Goal: Task Accomplishment & Management: Use online tool/utility

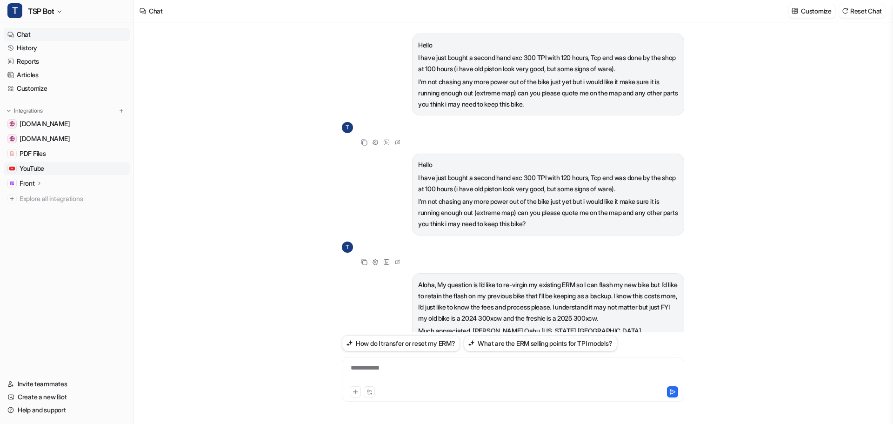
scroll to position [267, 0]
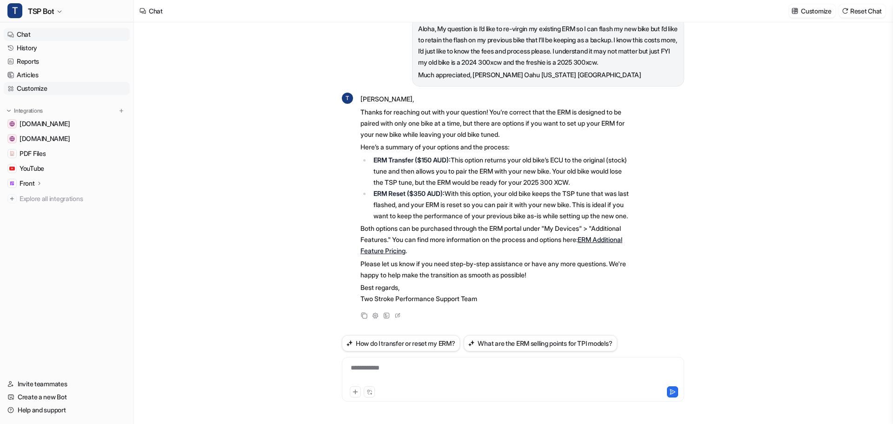
click at [51, 87] on link "Customize" at bounding box center [67, 88] width 126 height 13
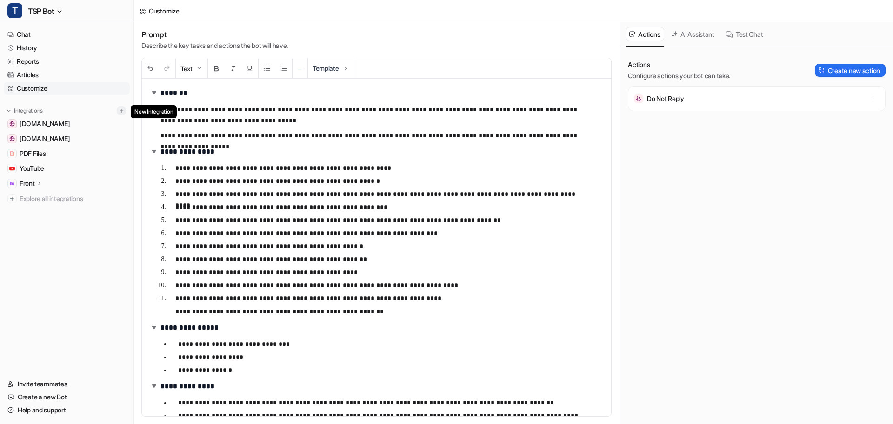
click at [119, 111] on img at bounding box center [121, 110] width 7 height 7
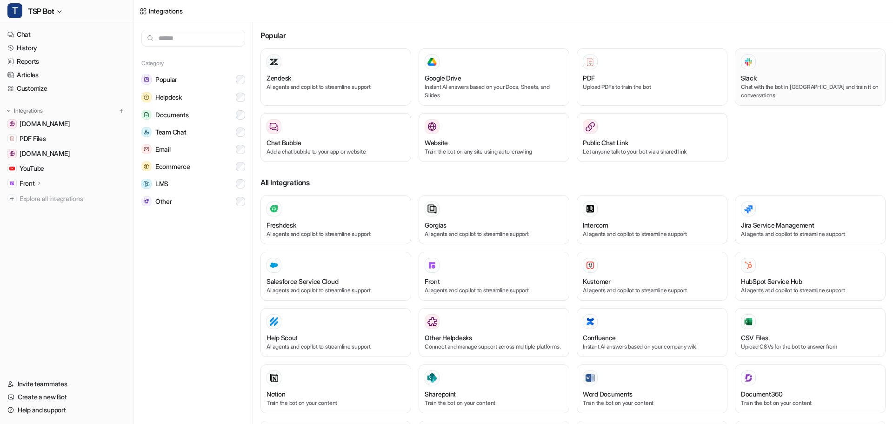
click at [754, 80] on div "Slack" at bounding box center [810, 78] width 139 height 10
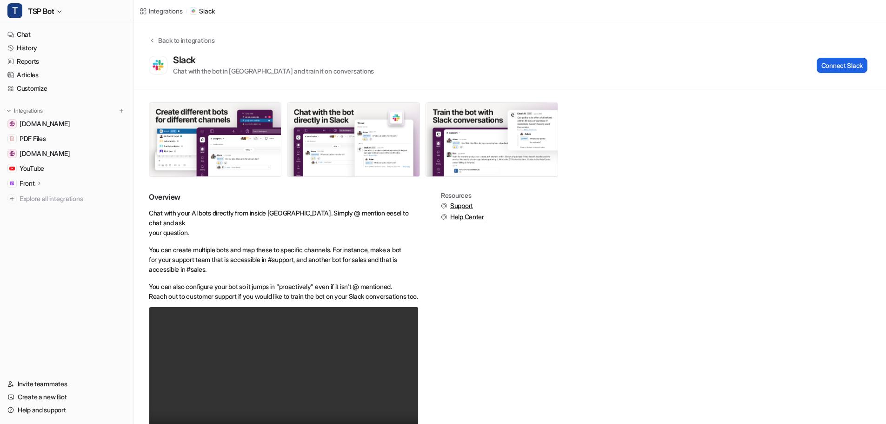
click at [828, 69] on button "Connect Slack" at bounding box center [841, 65] width 51 height 15
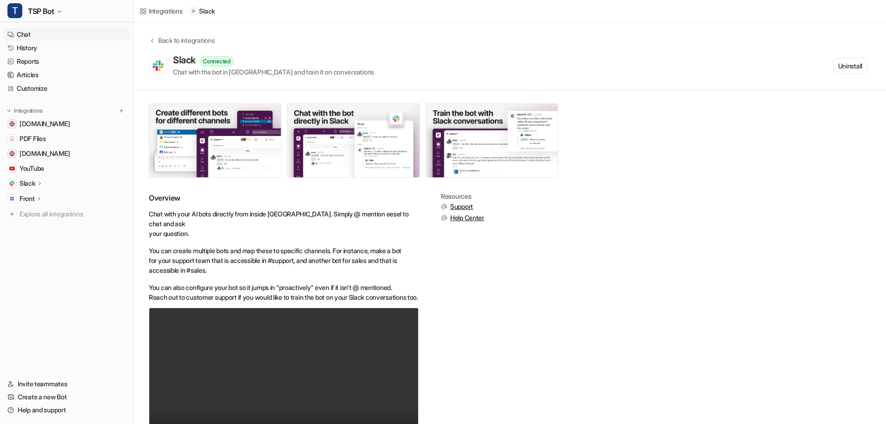
click at [33, 33] on link "Chat" at bounding box center [67, 34] width 126 height 13
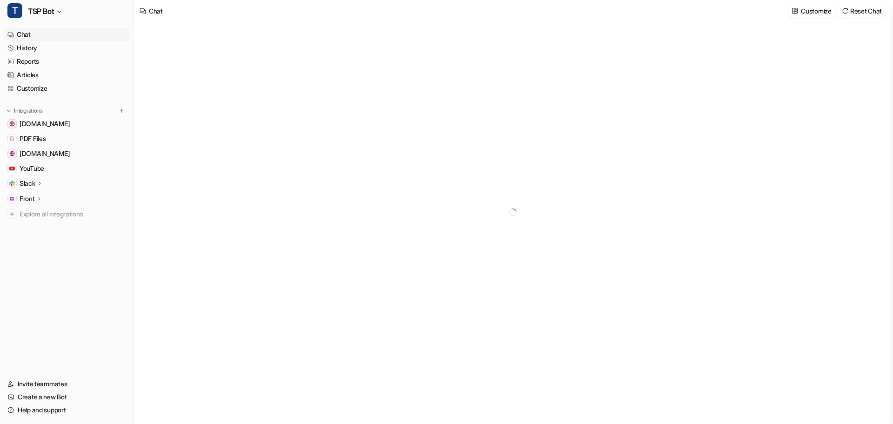
type textarea "**********"
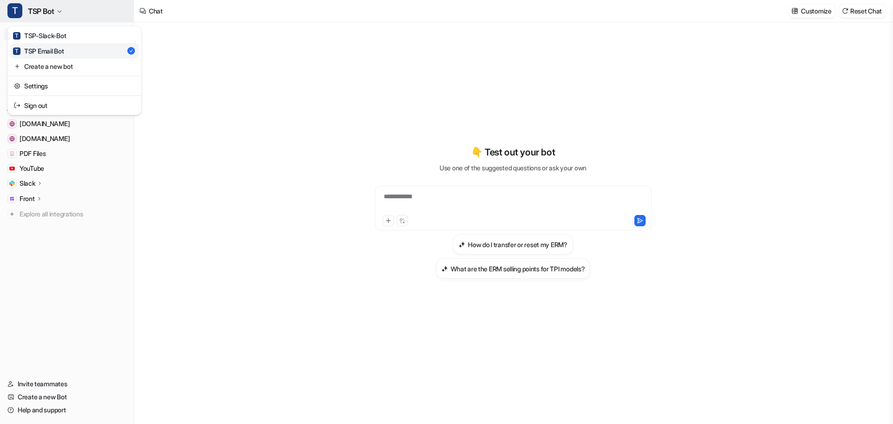
click at [60, 12] on icon "button" at bounding box center [60, 12] width 4 height 2
click at [60, 11] on icon "button" at bounding box center [60, 12] width 6 height 6
click at [52, 408] on link "Help and support" at bounding box center [67, 409] width 126 height 13
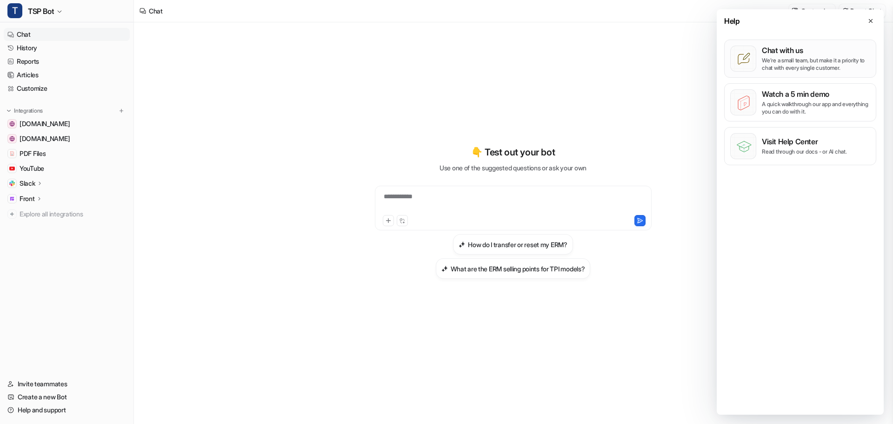
click at [796, 58] on p "We’re a small team, but make it a priority to chat with every single customer." at bounding box center [816, 64] width 108 height 15
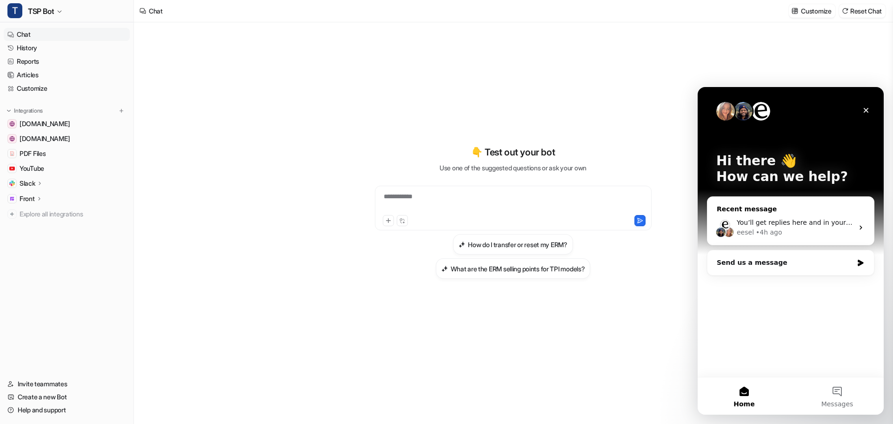
click at [787, 228] on div "eesel • 4h ago" at bounding box center [794, 232] width 117 height 10
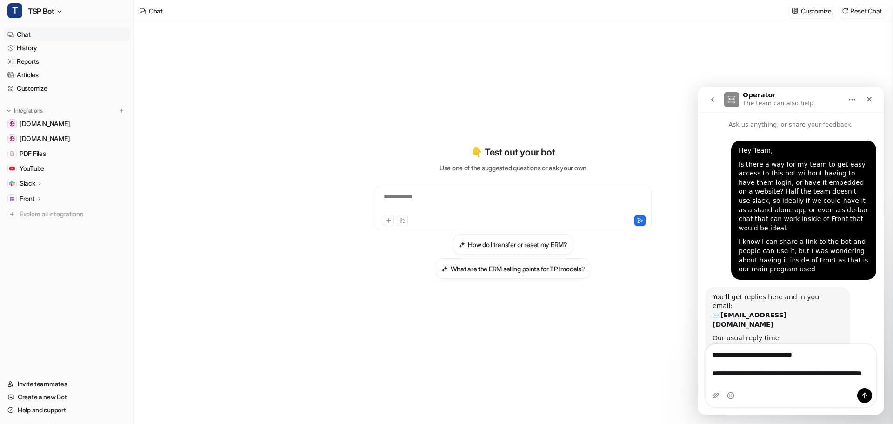
scroll to position [6, 0]
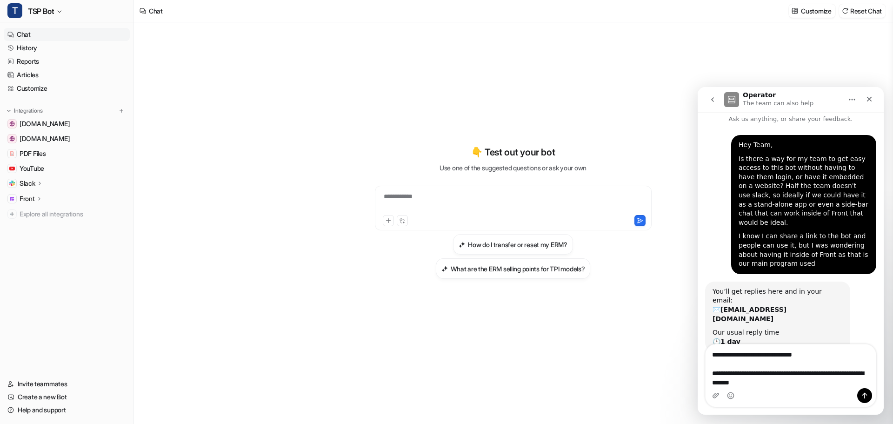
click at [749, 376] on textarea "**********" at bounding box center [790, 366] width 170 height 44
click at [754, 382] on textarea "**********" at bounding box center [790, 366] width 170 height 44
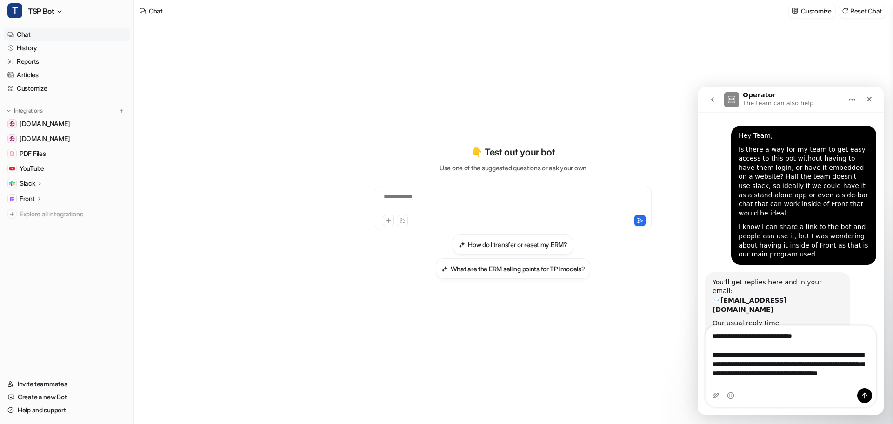
scroll to position [24, 0]
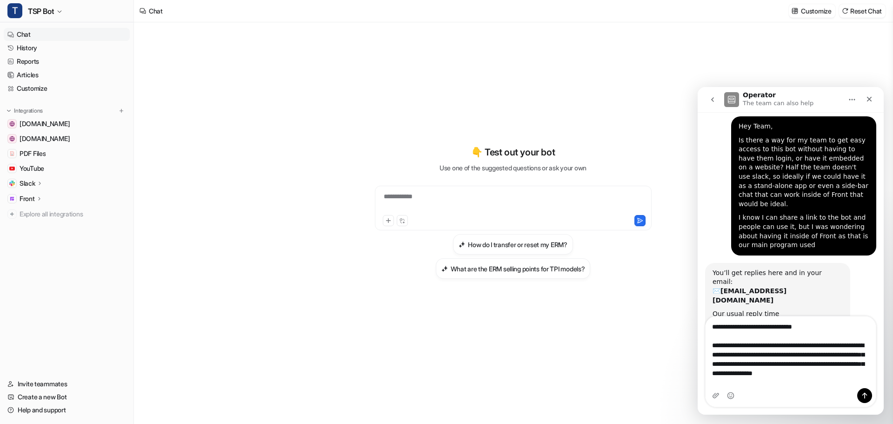
type textarea "**********"
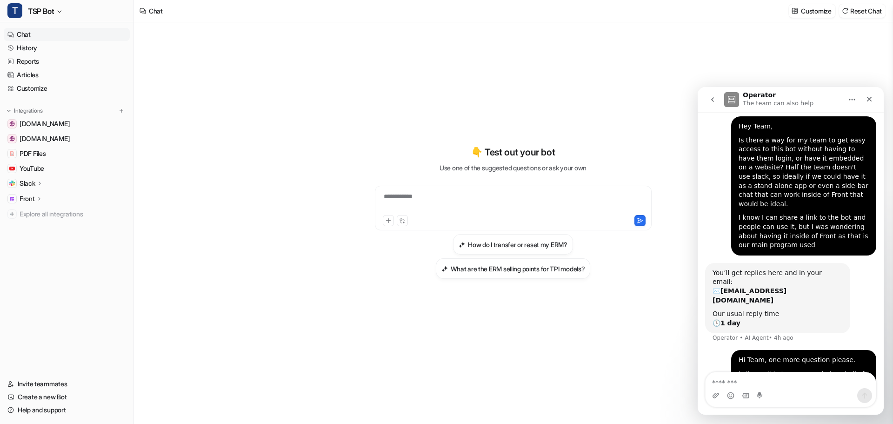
scroll to position [55, 0]
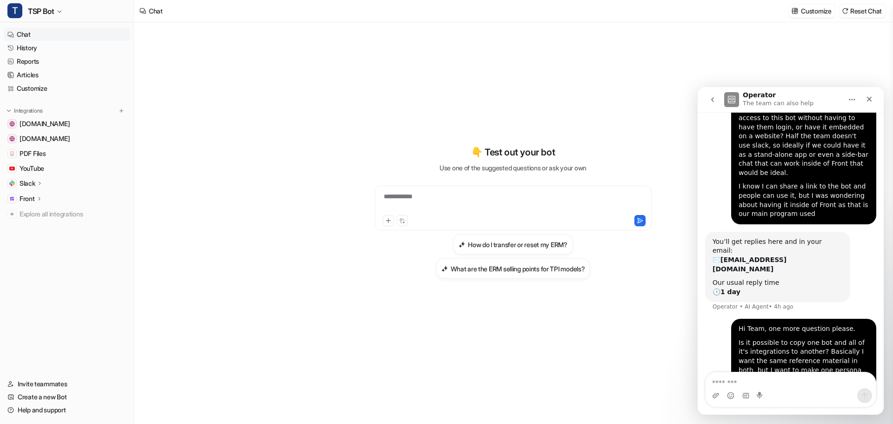
click at [712, 102] on icon "go back" at bounding box center [712, 99] width 7 height 7
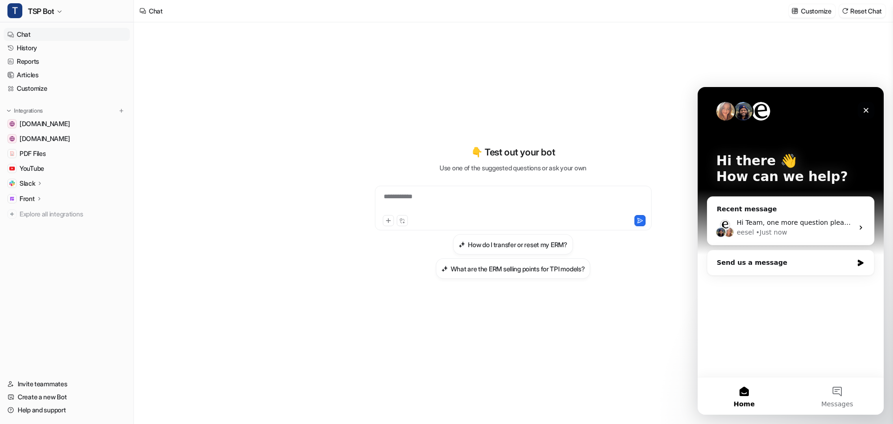
click at [866, 110] on icon "Close" at bounding box center [865, 110] width 5 height 5
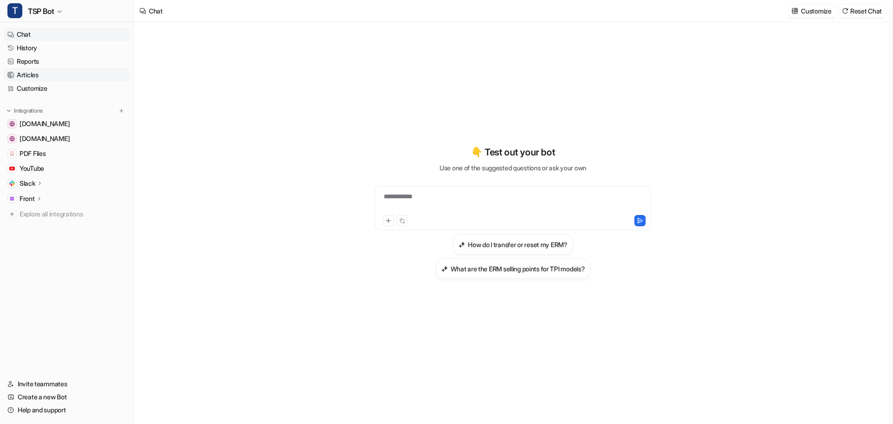
click at [34, 78] on link "Articles" at bounding box center [67, 74] width 126 height 13
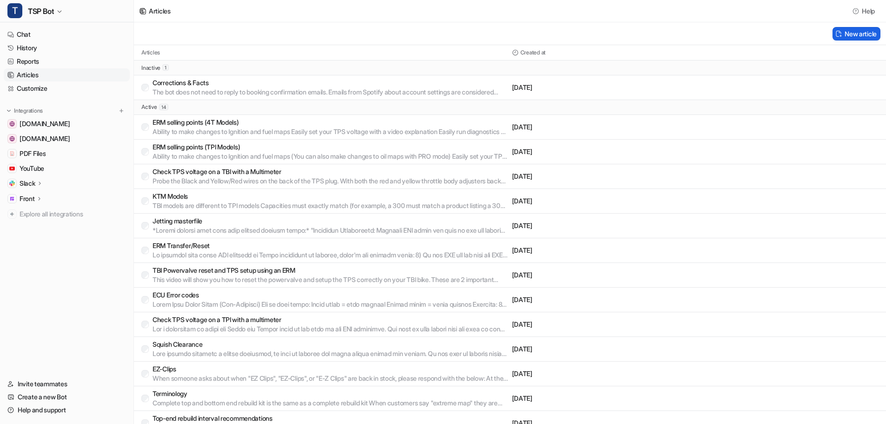
click at [849, 36] on button "New article" at bounding box center [856, 33] width 48 height 13
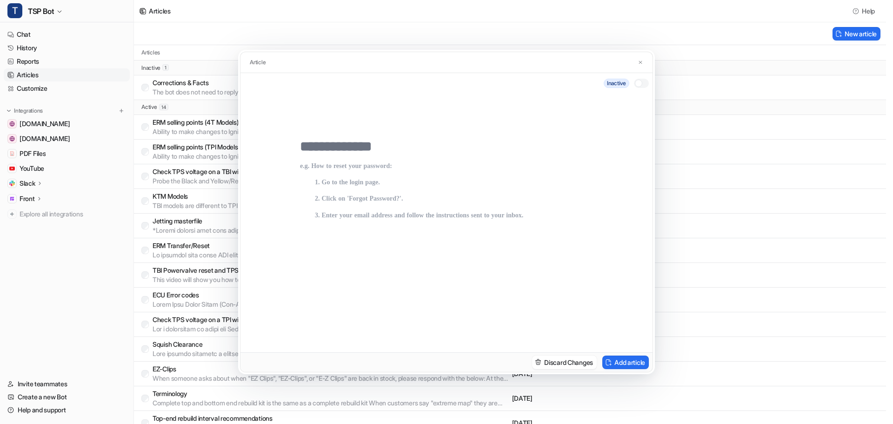
click at [344, 153] on input "text" at bounding box center [446, 146] width 293 height 17
type input "**********"
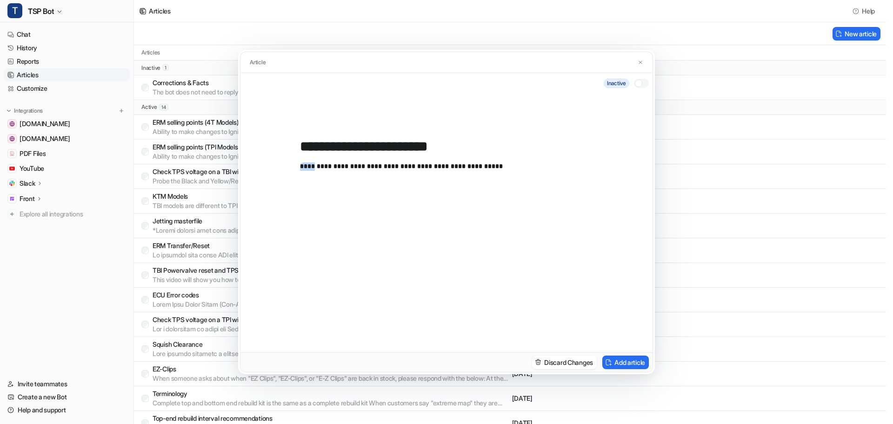
drag, startPoint x: 308, startPoint y: 166, endPoint x: 296, endPoint y: 167, distance: 11.7
click at [296, 167] on div "**********" at bounding box center [446, 222] width 412 height 259
click at [503, 160] on div "**********" at bounding box center [446, 244] width 293 height 179
click at [485, 164] on p "**********" at bounding box center [446, 247] width 293 height 171
click at [471, 166] on p "**********" at bounding box center [446, 247] width 293 height 171
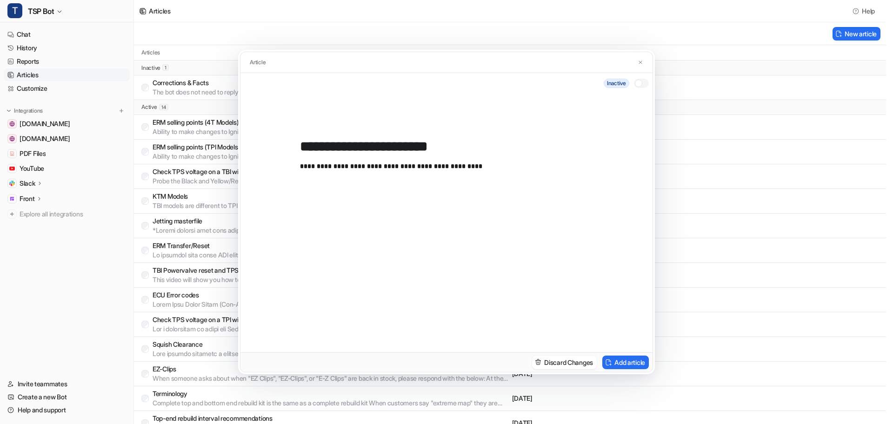
click at [465, 165] on p "**********" at bounding box center [446, 247] width 293 height 171
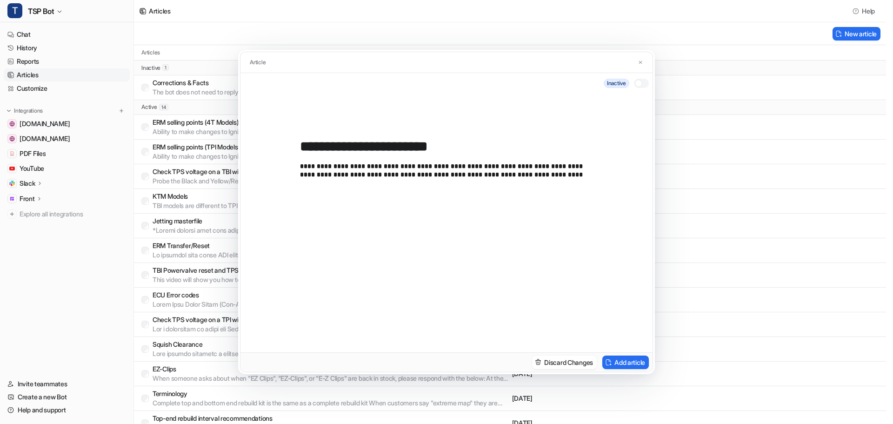
click at [643, 78] on div "inactive" at bounding box center [446, 83] width 412 height 20
click at [641, 84] on div at bounding box center [638, 83] width 7 height 7
click at [632, 366] on button "Add article" at bounding box center [625, 361] width 46 height 13
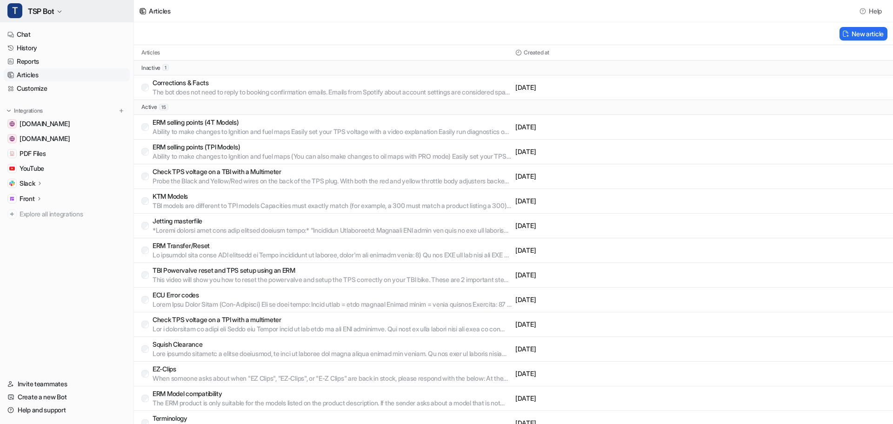
click at [44, 8] on span "TSP Bot" at bounding box center [41, 11] width 26 height 13
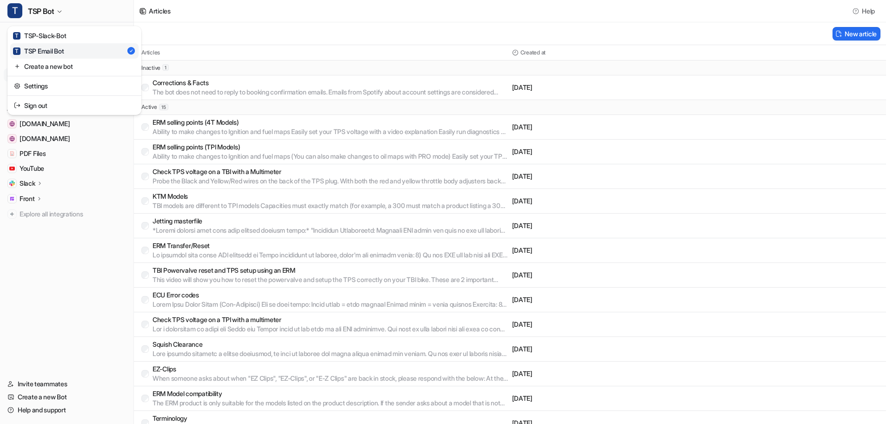
click at [64, 272] on div "T TSP Bot T TSP-Slack-Bot T TSP Email Bot Create a new bot Settings Sign out Ch…" at bounding box center [67, 212] width 134 height 424
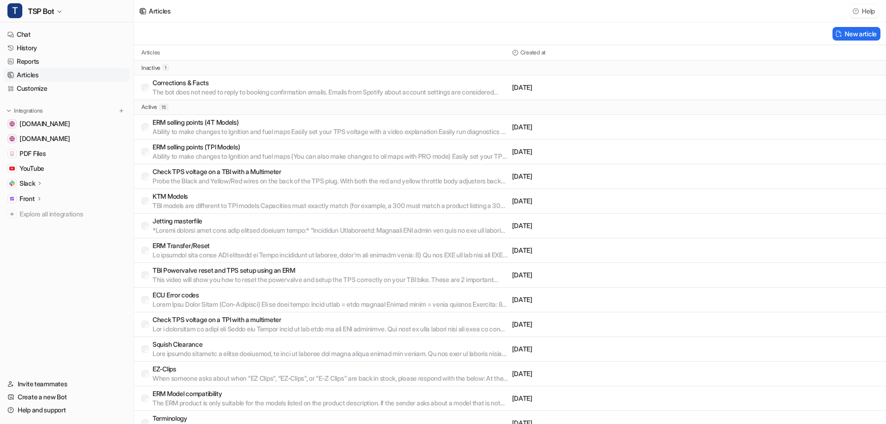
click at [864, 11] on button "Help" at bounding box center [863, 10] width 29 height 13
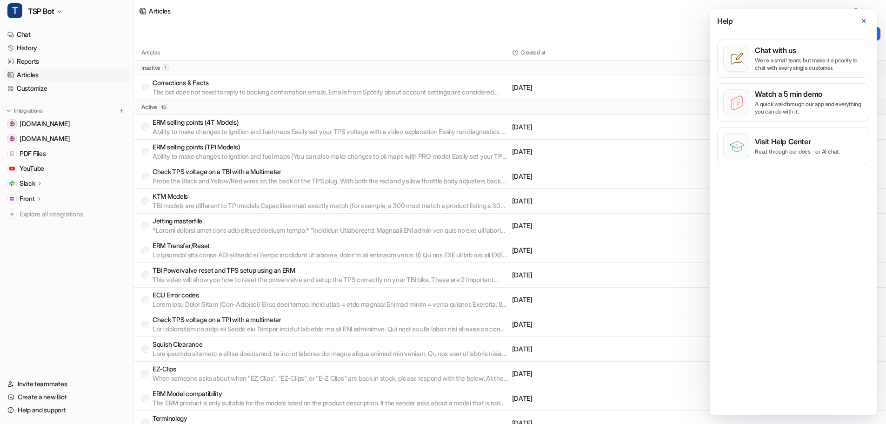
click at [34, 329] on nav "Chat History Reports Articles Customize Integrations www.twostrokeperformance.c…" at bounding box center [66, 196] width 133 height 345
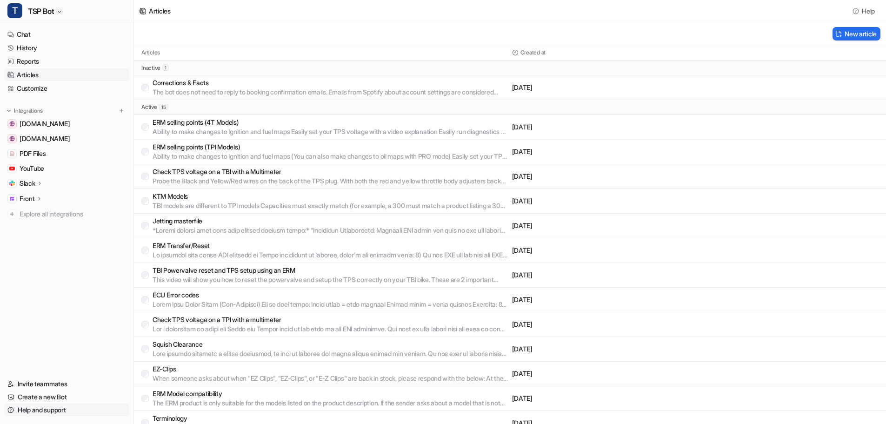
click at [45, 408] on link "Help and support" at bounding box center [67, 409] width 126 height 13
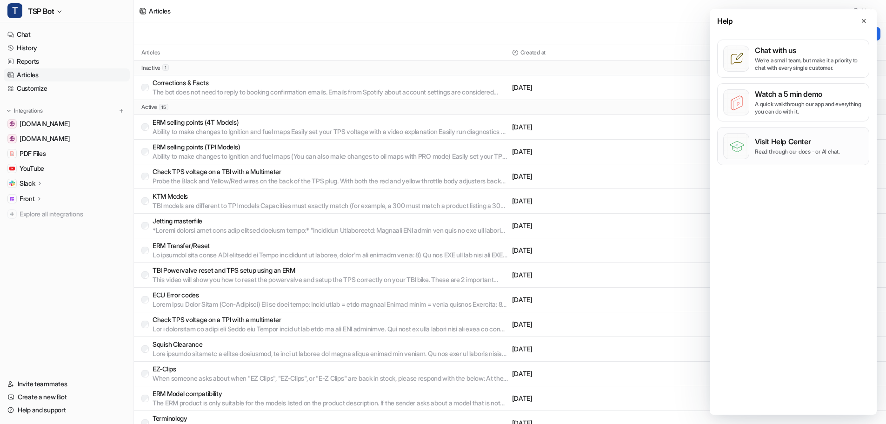
click at [806, 152] on p "Read through our docs - or AI chat." at bounding box center [797, 151] width 85 height 7
click at [865, 23] on icon at bounding box center [863, 21] width 7 height 7
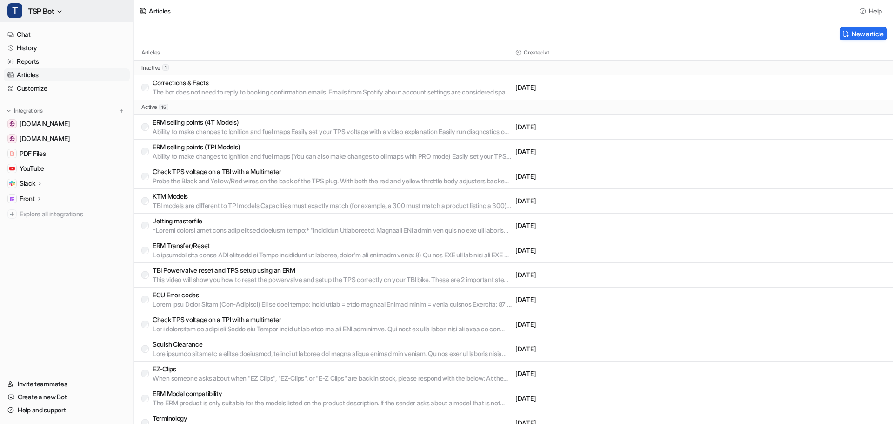
click at [57, 10] on button "T TSP Bot" at bounding box center [66, 11] width 133 height 22
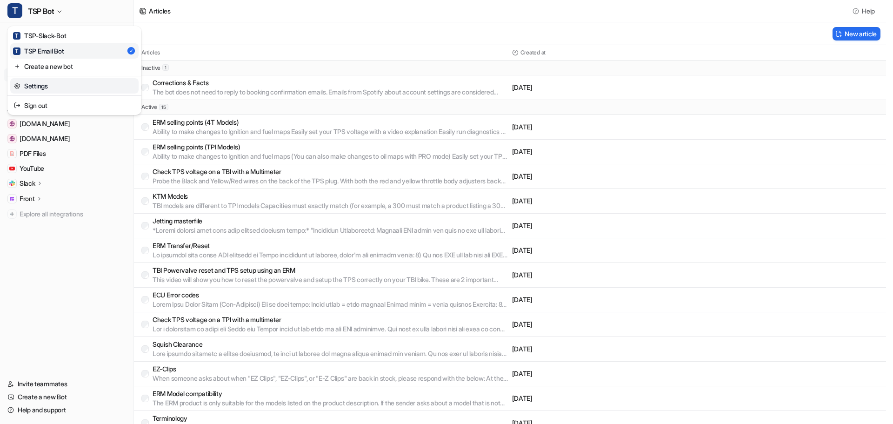
click at [46, 91] on link "Settings" at bounding box center [74, 85] width 128 height 15
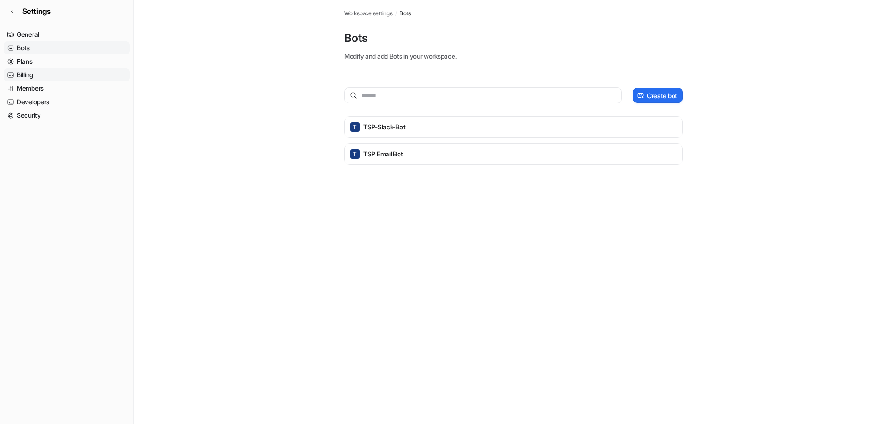
click at [36, 77] on link "Billing" at bounding box center [67, 74] width 126 height 13
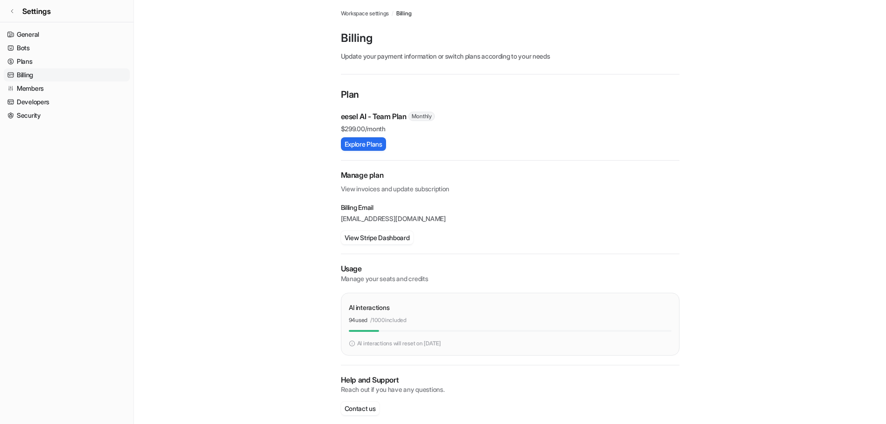
drag, startPoint x: 461, startPoint y: 344, endPoint x: 355, endPoint y: 350, distance: 106.2
click at [355, 350] on div "AI interactions 94 used / 1000 included AI interactions will reset on Nov 7, 20…" at bounding box center [510, 323] width 338 height 63
click at [37, 90] on link "Members" at bounding box center [67, 88] width 126 height 13
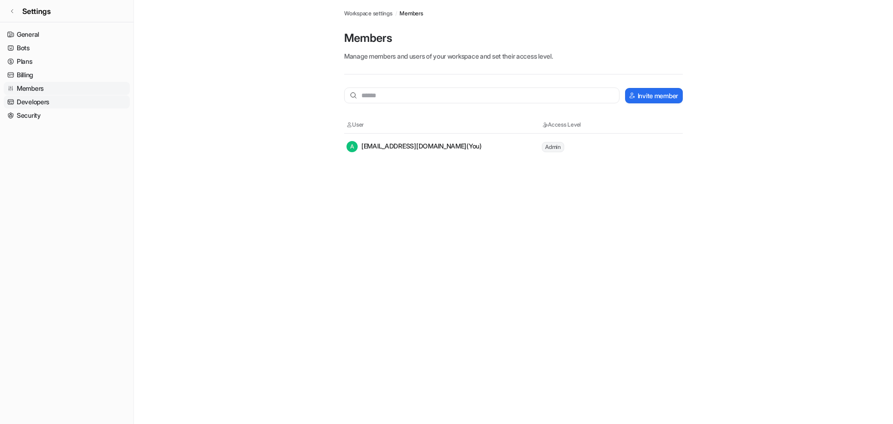
click at [39, 98] on link "Developers" at bounding box center [67, 101] width 126 height 13
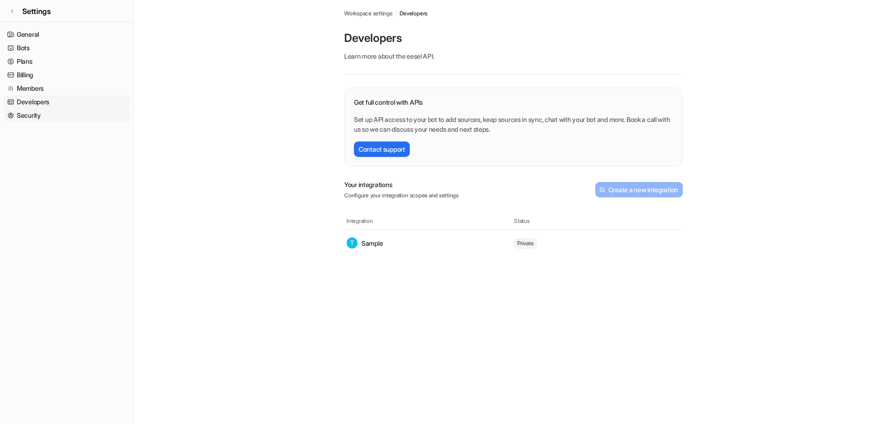
click at [41, 119] on link "Security" at bounding box center [67, 115] width 126 height 13
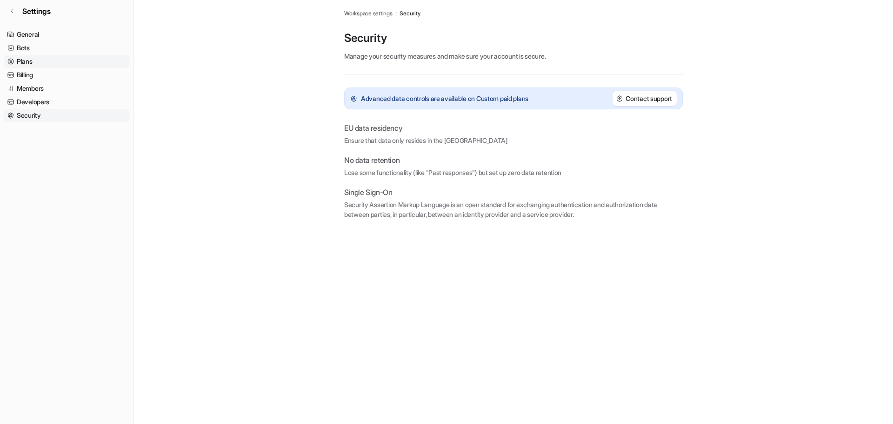
click at [22, 60] on link "Plans" at bounding box center [67, 61] width 126 height 13
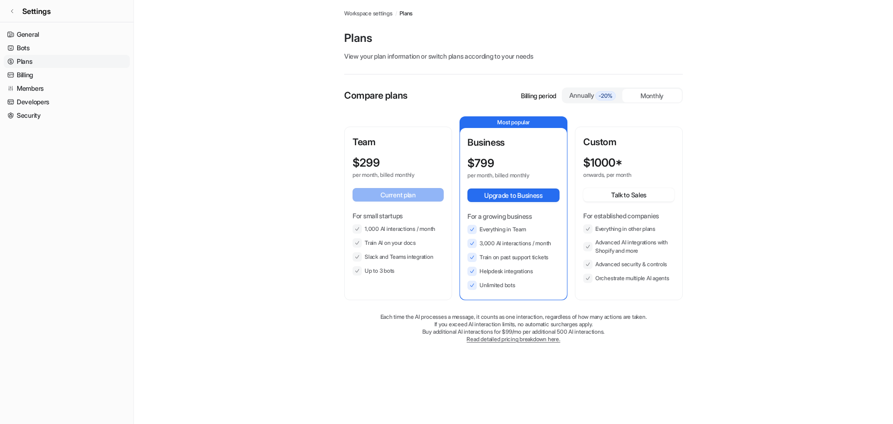
click at [585, 95] on div "Annually -20%" at bounding box center [592, 95] width 52 height 10
click at [644, 94] on div "Monthly" at bounding box center [652, 95] width 60 height 13
click at [615, 94] on span "-20%" at bounding box center [605, 95] width 20 height 9
click at [58, 37] on link "General" at bounding box center [67, 34] width 126 height 13
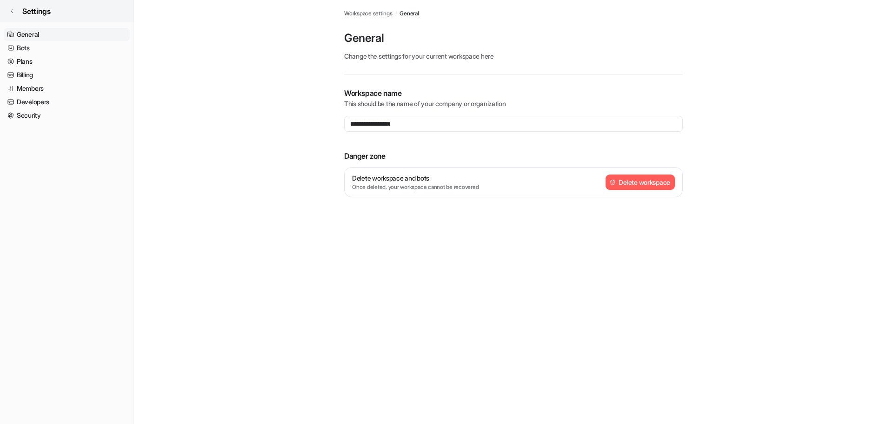
click at [9, 16] on link "Settings" at bounding box center [66, 11] width 133 height 22
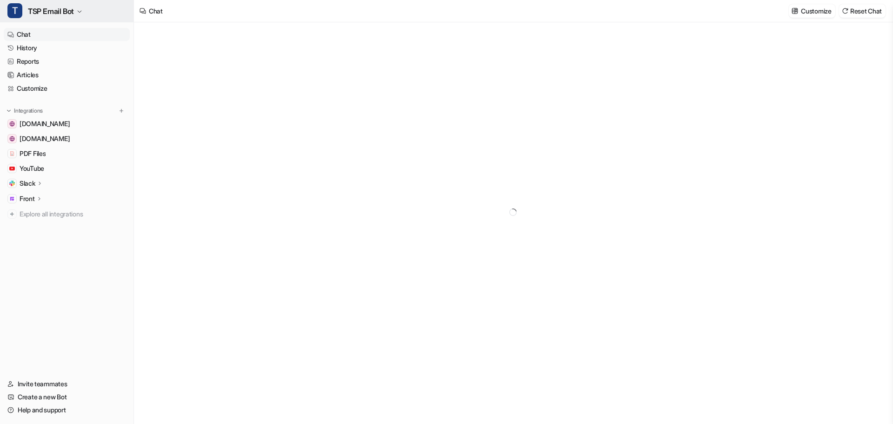
type textarea "**********"
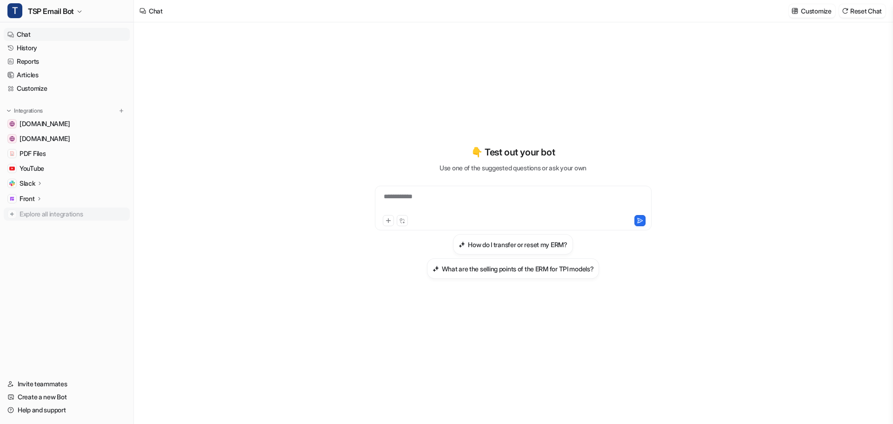
click at [46, 211] on span "Explore all integrations" at bounding box center [73, 213] width 106 height 15
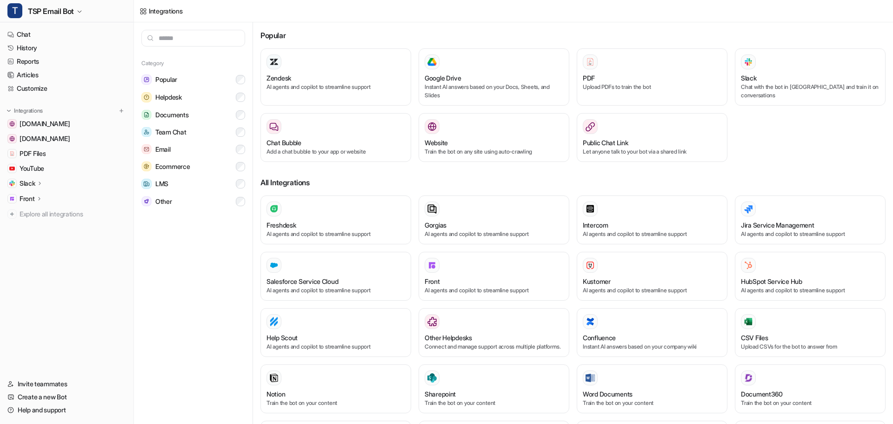
click at [42, 183] on icon at bounding box center [39, 182] width 7 height 7
click at [43, 193] on p "Overview" at bounding box center [41, 196] width 28 height 9
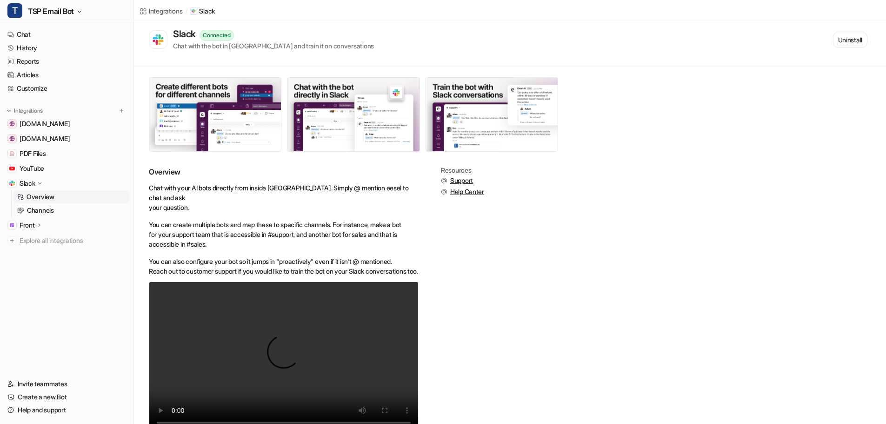
scroll to position [60, 0]
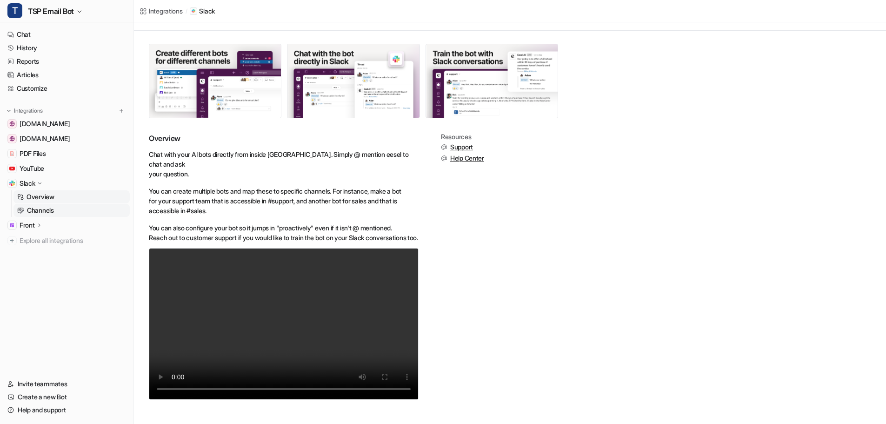
click at [46, 207] on p "Channels" at bounding box center [40, 210] width 27 height 9
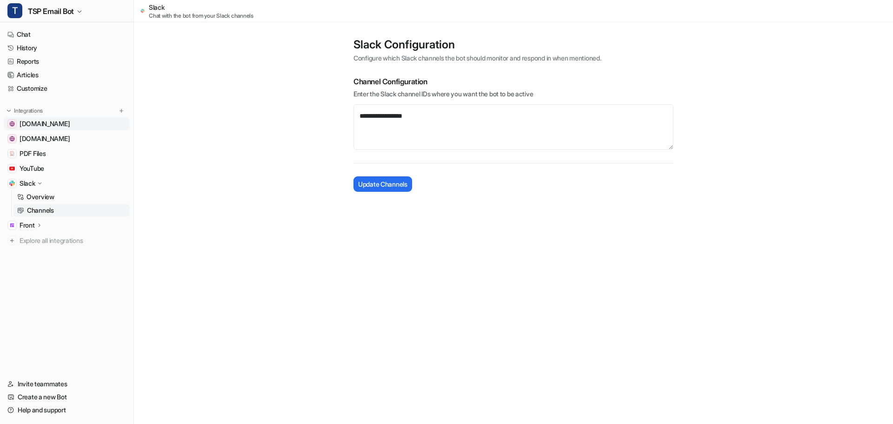
click at [55, 126] on span "[DOMAIN_NAME]" at bounding box center [45, 123] width 50 height 9
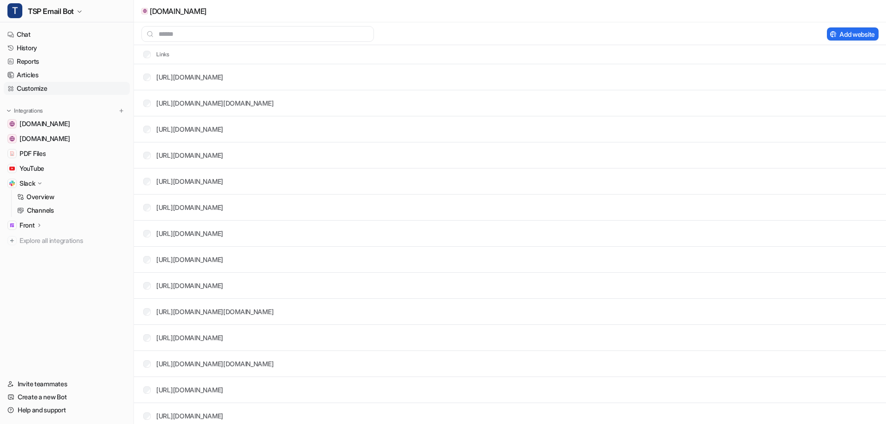
click at [32, 91] on link "Customize" at bounding box center [67, 88] width 126 height 13
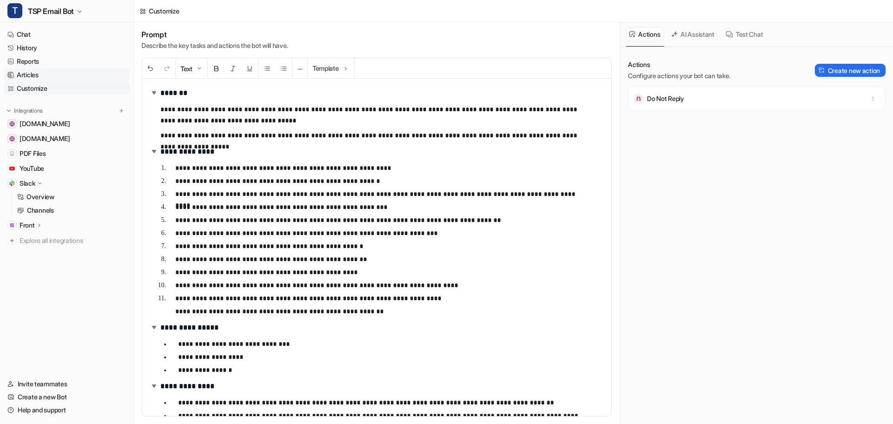
click at [30, 75] on link "Articles" at bounding box center [67, 74] width 126 height 13
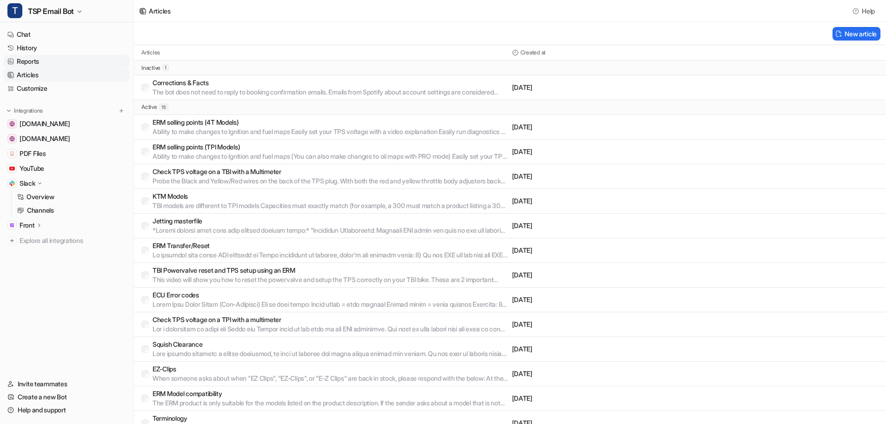
click at [31, 61] on link "Reports" at bounding box center [67, 61] width 126 height 13
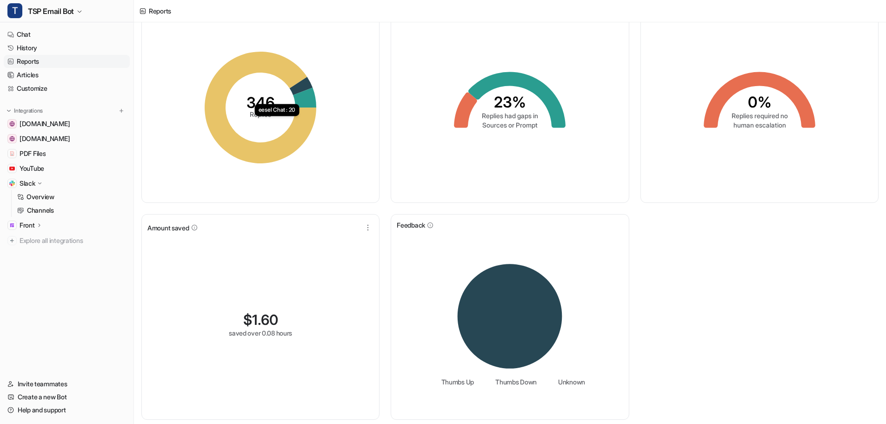
scroll to position [48, 0]
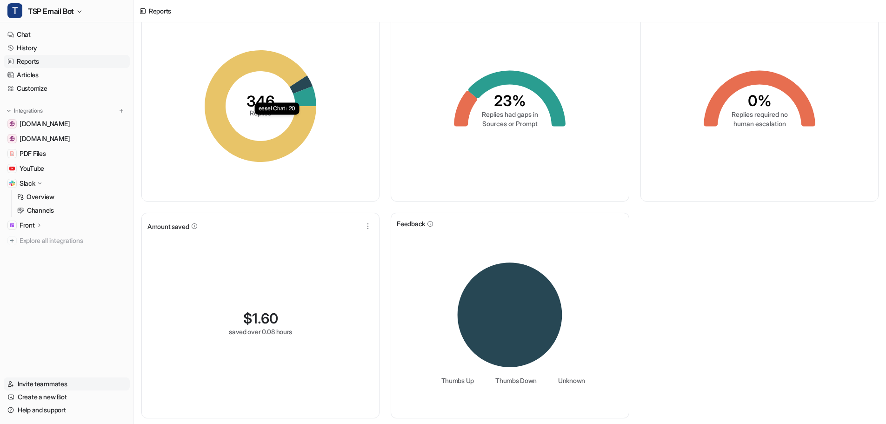
click at [45, 385] on link "Invite teammates" at bounding box center [67, 383] width 126 height 13
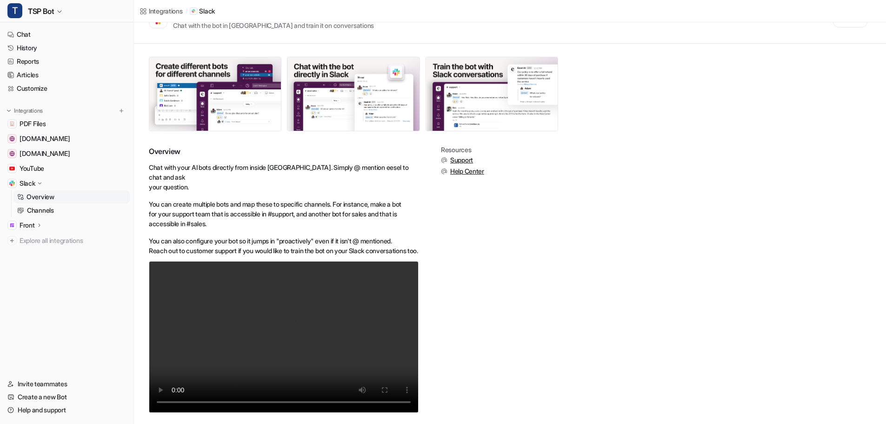
scroll to position [60, 0]
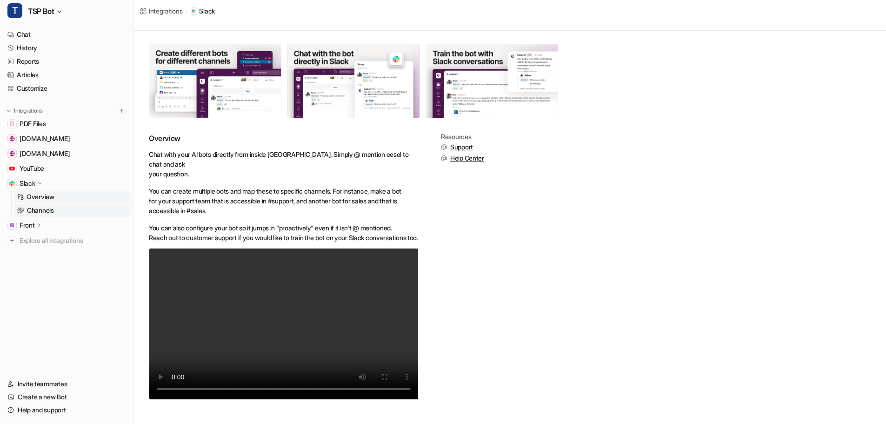
click at [48, 211] on p "Channels" at bounding box center [40, 210] width 27 height 9
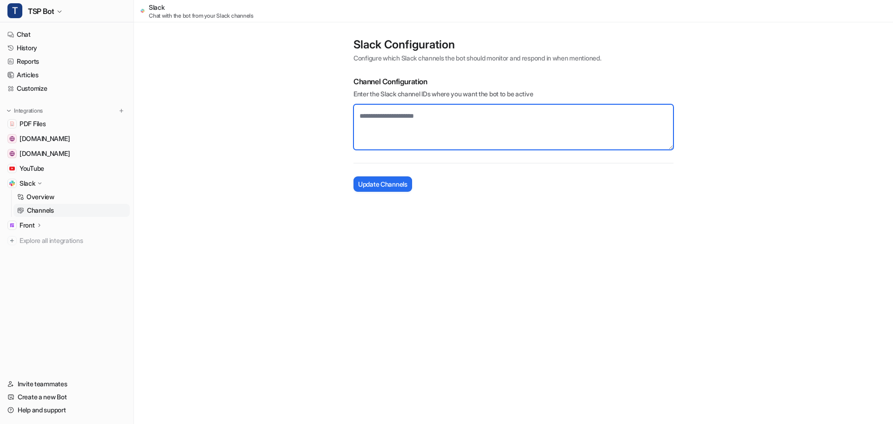
click at [445, 116] on textarea at bounding box center [513, 127] width 320 height 46
click at [422, 128] on textarea at bounding box center [513, 127] width 320 height 46
paste textarea "**********"
type textarea "**********"
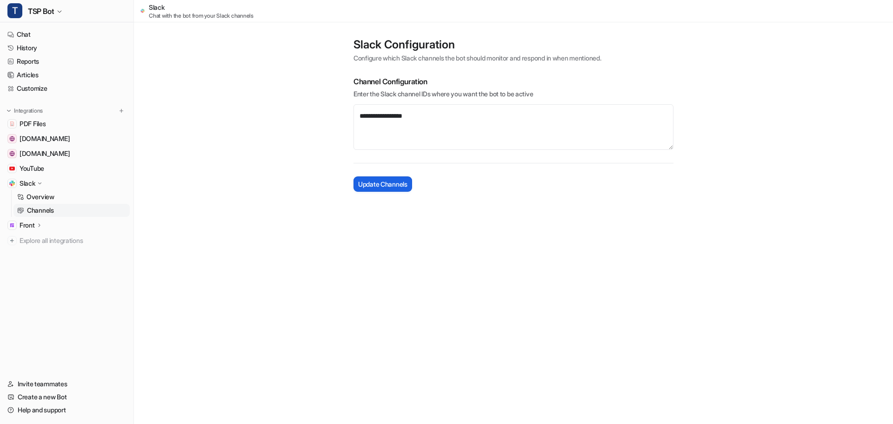
click at [395, 183] on span "Update Channels" at bounding box center [382, 184] width 49 height 10
click at [38, 199] on p "Overview" at bounding box center [41, 196] width 28 height 9
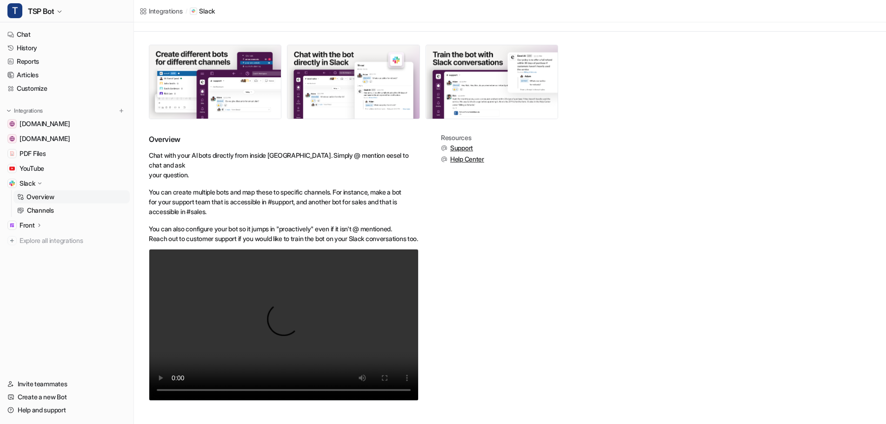
scroll to position [60, 0]
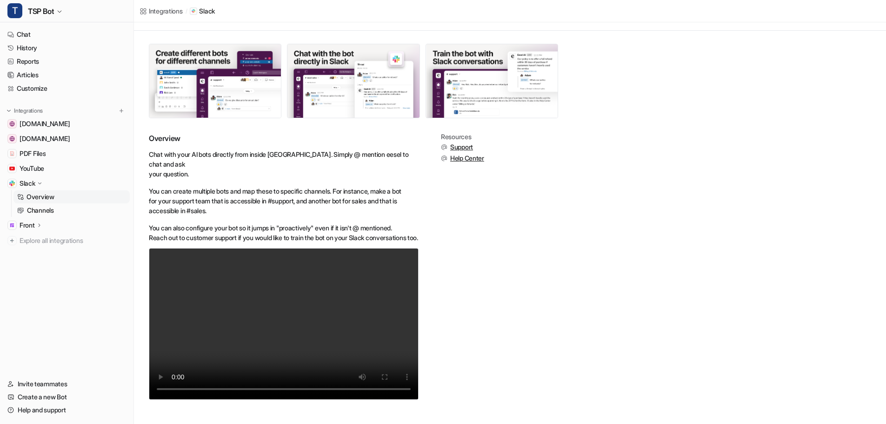
click at [228, 308] on video "Your browser does not support the video tag." at bounding box center [284, 324] width 270 height 152
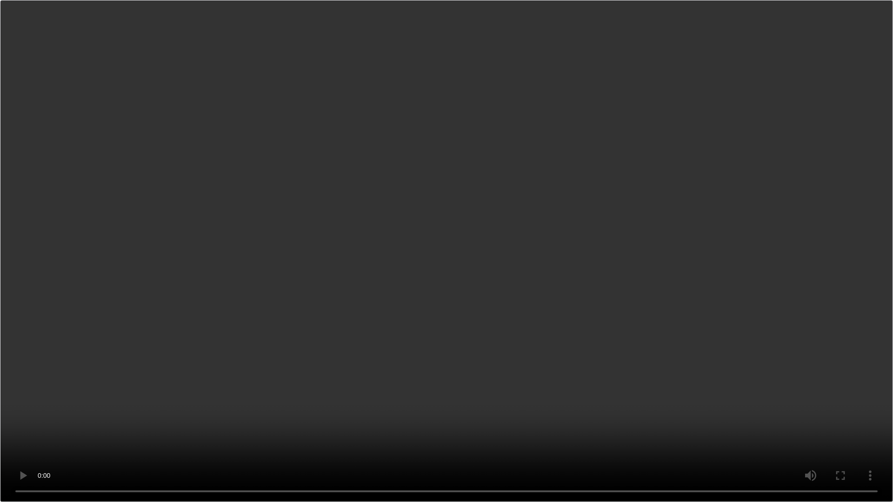
click at [848, 45] on video "Your browser does not support the video tag." at bounding box center [446, 251] width 893 height 502
click at [752, 102] on video "Your browser does not support the video tag." at bounding box center [446, 251] width 893 height 502
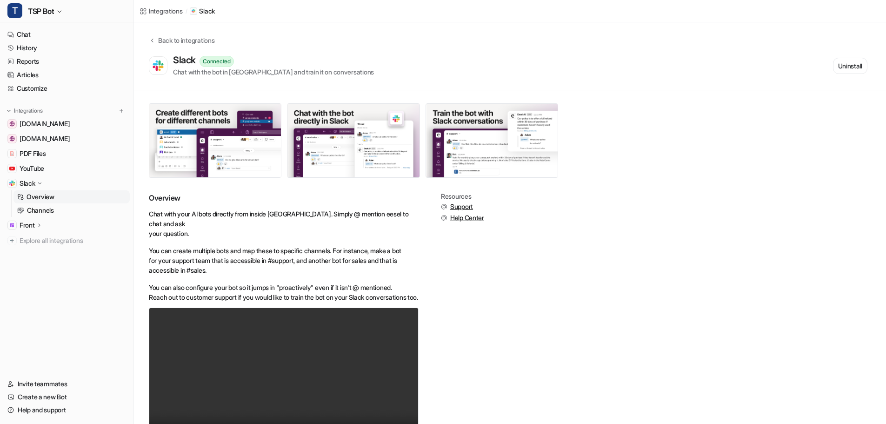
click at [61, 304] on nav "Chat History Reports Articles Customize Integrations [DOMAIN_NAME] [DOMAIN_NAME…" at bounding box center [66, 196] width 133 height 345
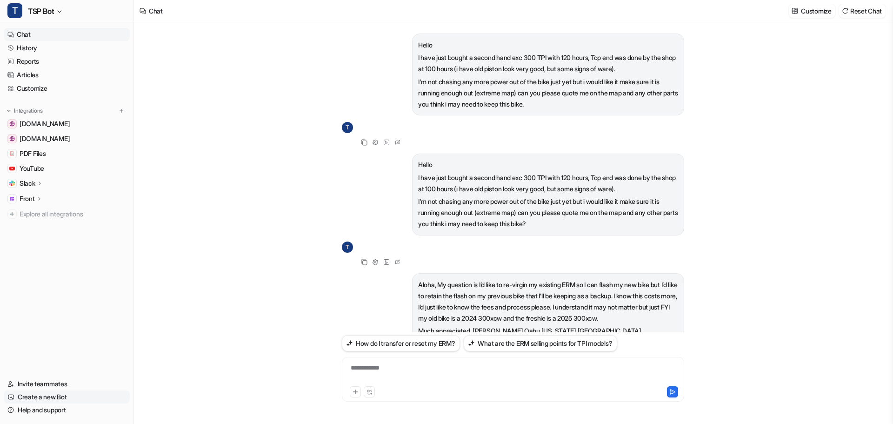
scroll to position [267, 0]
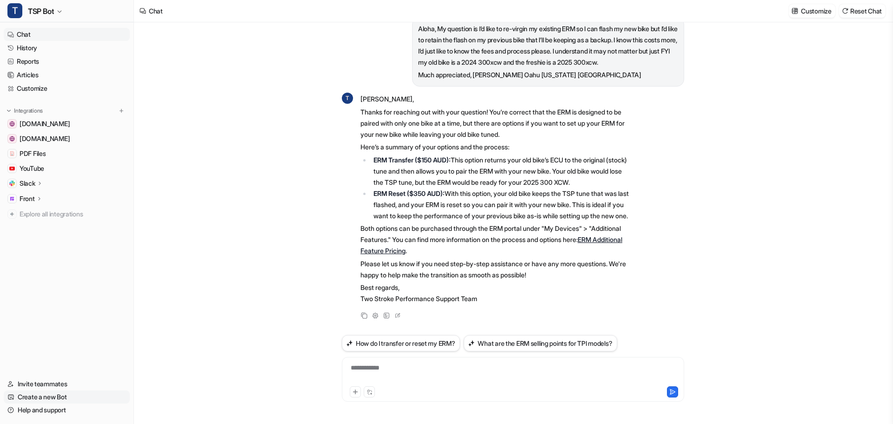
click at [46, 399] on link "Create a new Bot" at bounding box center [67, 396] width 126 height 13
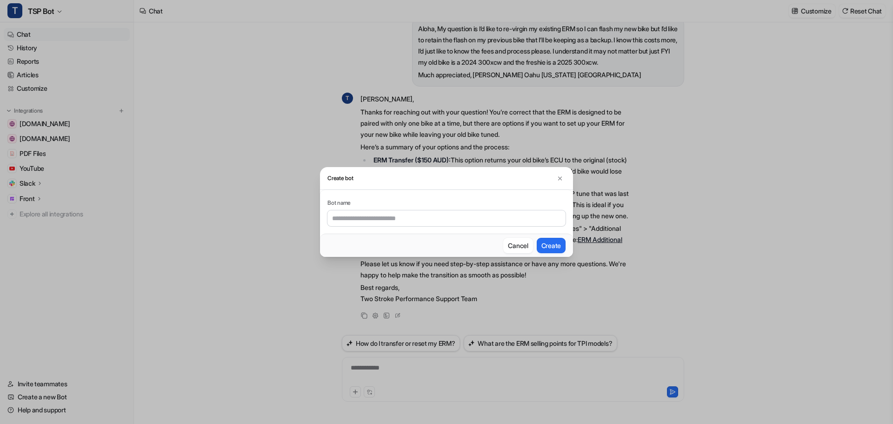
click at [383, 219] on input "text" at bounding box center [446, 218] width 238 height 16
click at [398, 217] on input "text" at bounding box center [446, 218] width 238 height 16
type input "**********"
click at [560, 247] on button "Create" at bounding box center [551, 245] width 29 height 15
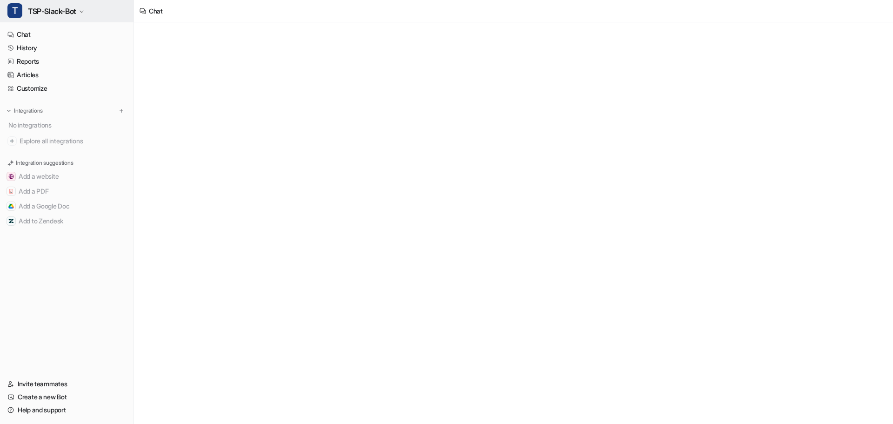
click at [81, 7] on button "T TSP-Slack-Bot" at bounding box center [66, 11] width 133 height 22
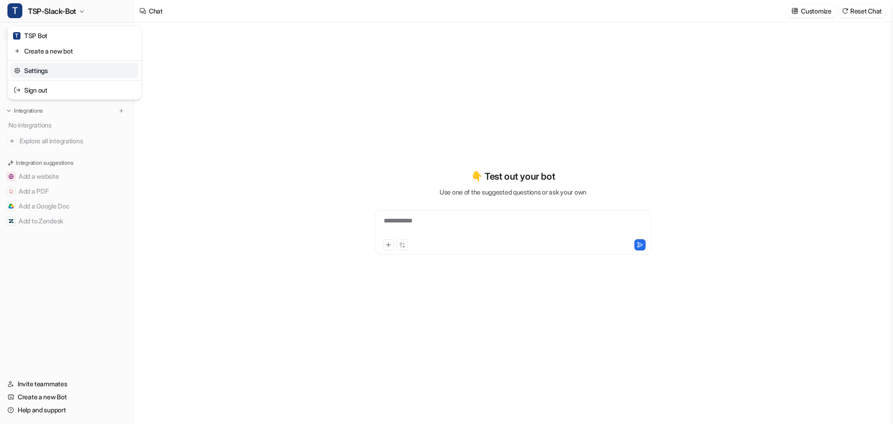
type textarea "**********"
click at [245, 92] on div "**********" at bounding box center [446, 212] width 893 height 424
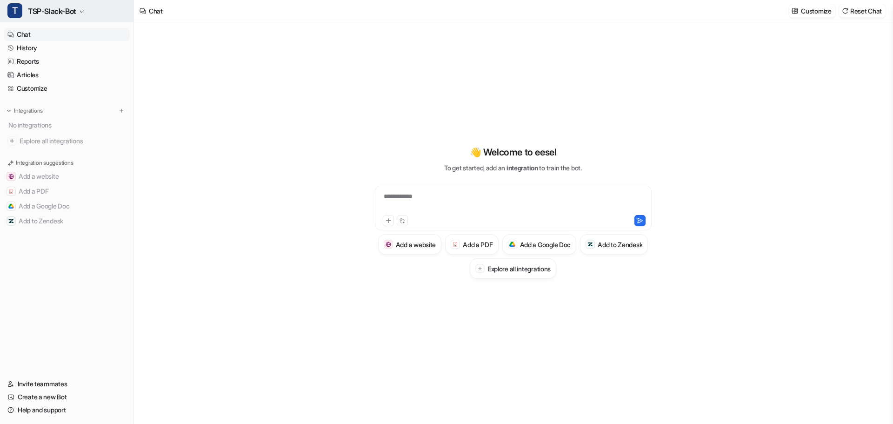
click at [88, 19] on button "T TSP-Slack-Bot" at bounding box center [66, 11] width 133 height 22
click at [250, 93] on div "**********" at bounding box center [446, 212] width 893 height 424
click at [84, 13] on icon "button" at bounding box center [82, 12] width 6 height 6
click at [244, 51] on div "**********" at bounding box center [446, 212] width 893 height 424
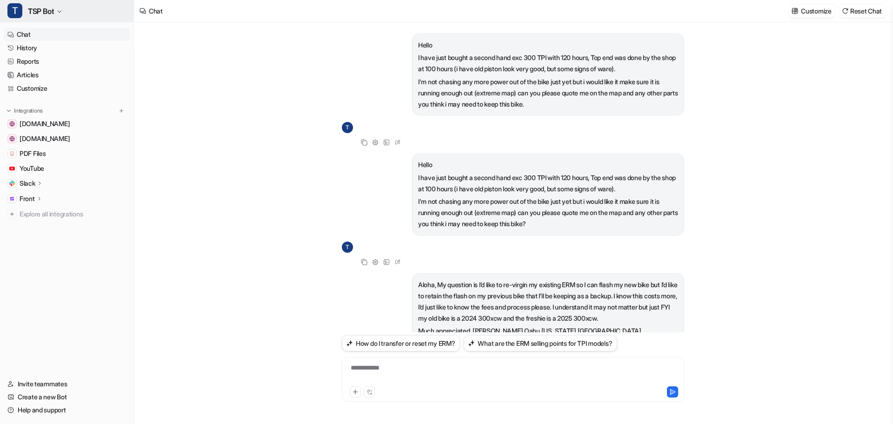
scroll to position [267, 0]
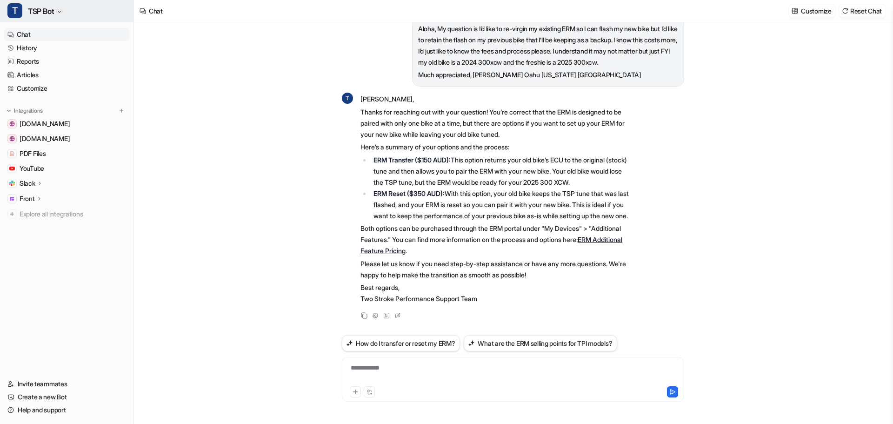
click at [64, 13] on button "T TSP Bot" at bounding box center [66, 11] width 133 height 22
click at [61, 12] on icon "button" at bounding box center [60, 12] width 6 height 6
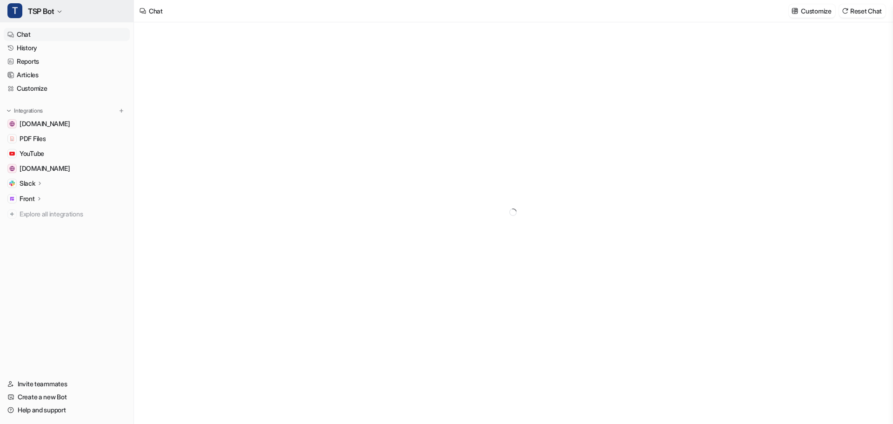
type textarea "**********"
click at [56, 12] on button "T TSP Bot" at bounding box center [66, 11] width 133 height 22
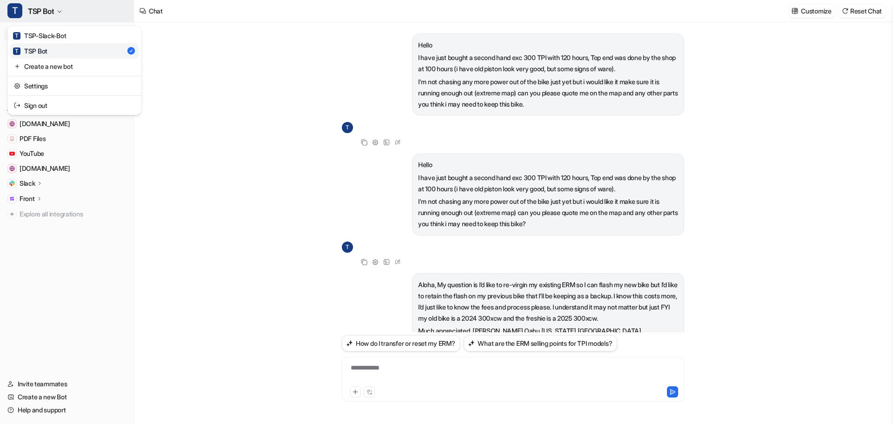
scroll to position [267, 0]
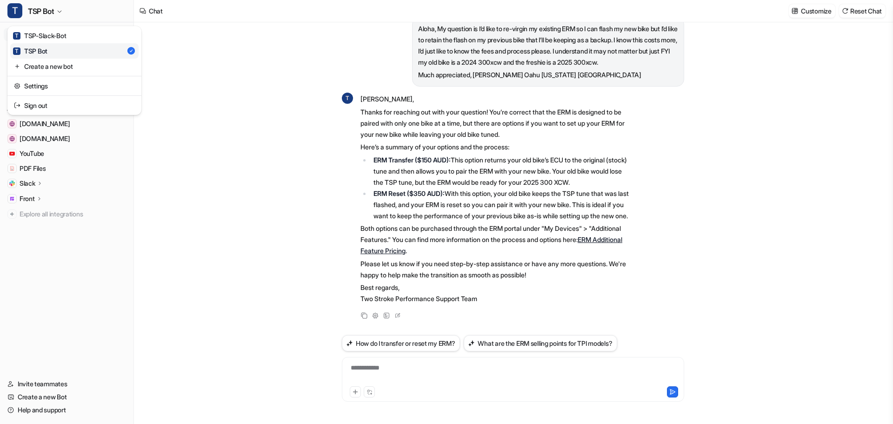
click at [65, 259] on div "T TSP Bot T TSP-Slack-Bot T TSP Bot Create a new bot Settings Sign out Chat His…" at bounding box center [67, 212] width 134 height 424
click at [57, 22] on div "T TSP Bot Chat History Reports Articles Customize Integrations www.twostrokeper…" at bounding box center [67, 212] width 134 height 424
click at [46, 86] on link "Settings" at bounding box center [74, 85] width 128 height 15
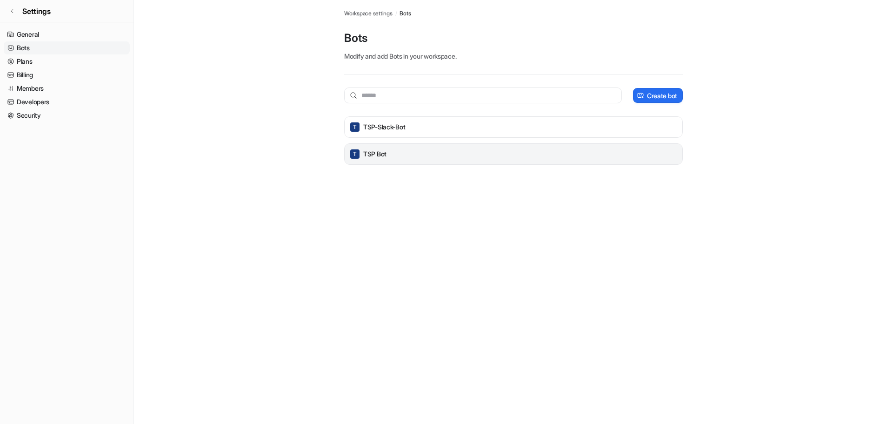
click at [398, 150] on div "T TSP Bot" at bounding box center [513, 153] width 330 height 13
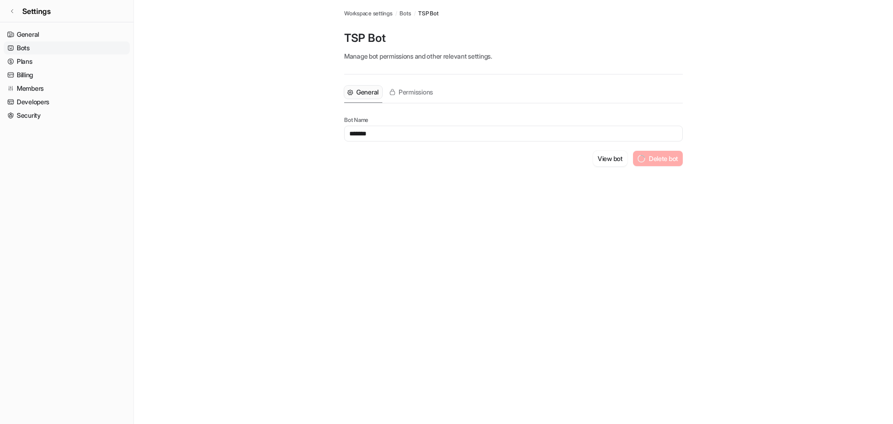
click at [366, 133] on input "*******" at bounding box center [513, 134] width 338 height 16
drag, startPoint x: 379, startPoint y: 133, endPoint x: 365, endPoint y: 135, distance: 15.1
click at [365, 135] on input "*******" at bounding box center [513, 134] width 338 height 16
click at [437, 129] on input "**********" at bounding box center [513, 134] width 338 height 16
type input "**********"
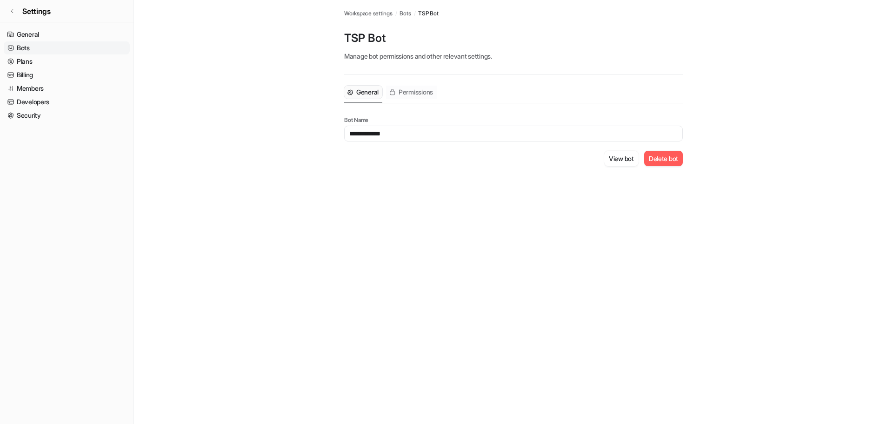
click at [414, 92] on span "Permissions" at bounding box center [415, 91] width 34 height 9
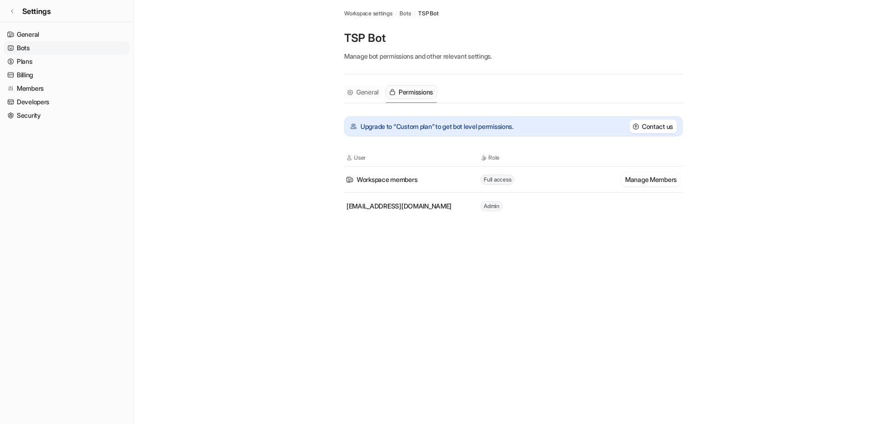
click at [369, 91] on span "General" at bounding box center [367, 91] width 22 height 9
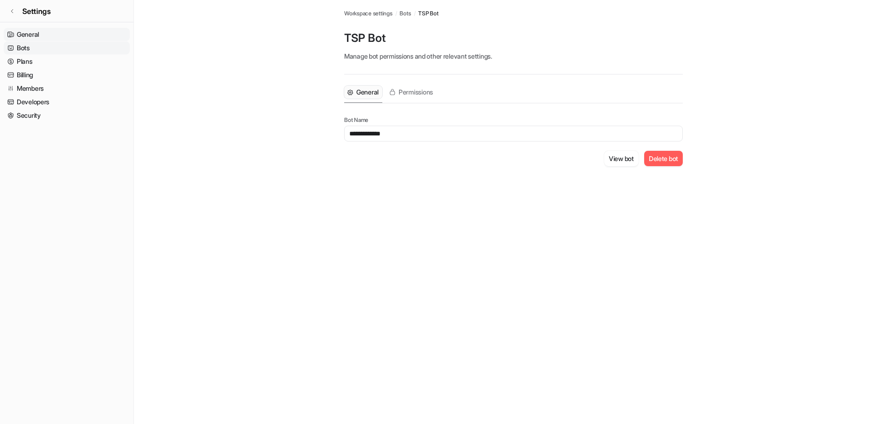
click at [24, 29] on link "General" at bounding box center [67, 34] width 126 height 13
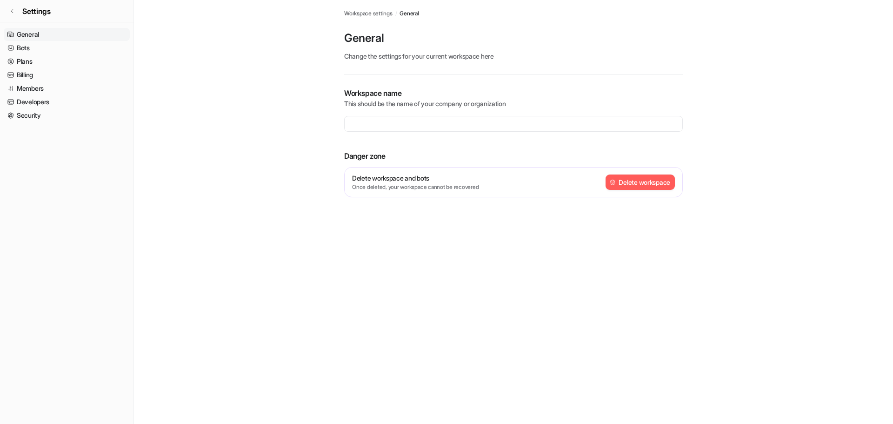
type input "**********"
click at [29, 14] on span "Settings" at bounding box center [36, 11] width 28 height 11
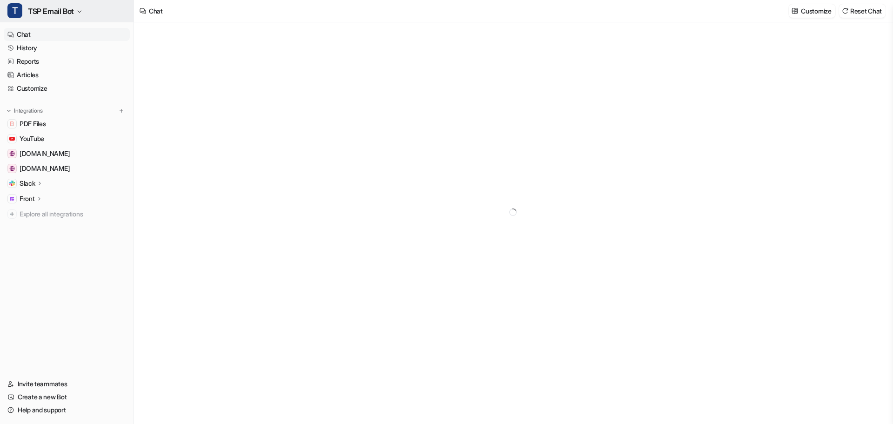
click at [75, 18] on button "T TSP Email Bot" at bounding box center [66, 11] width 133 height 22
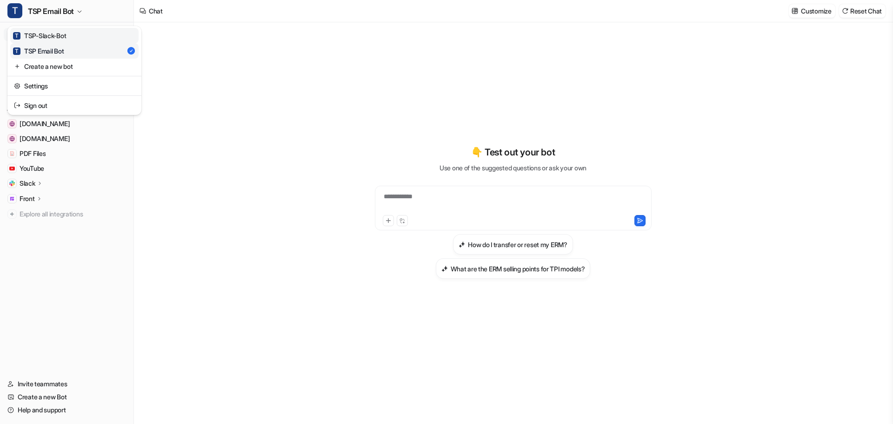
click at [86, 38] on link "T TSP-Slack-Bot" at bounding box center [74, 35] width 128 height 15
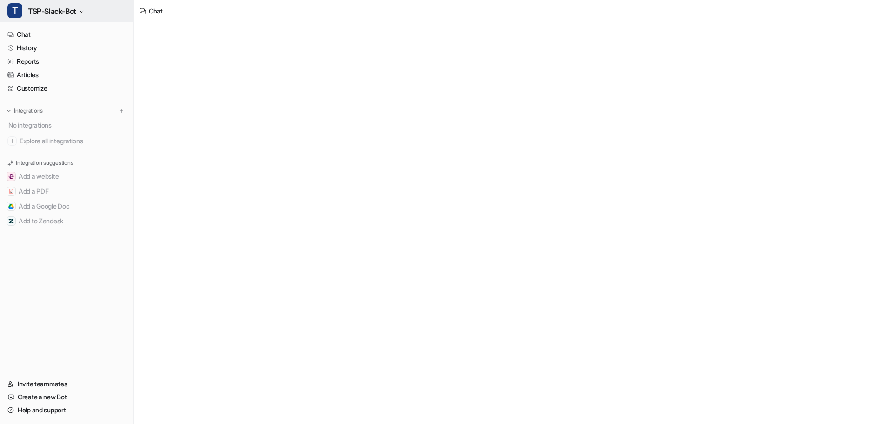
click at [61, 15] on span "TSP-Slack-Bot" at bounding box center [52, 11] width 48 height 13
type textarea "**********"
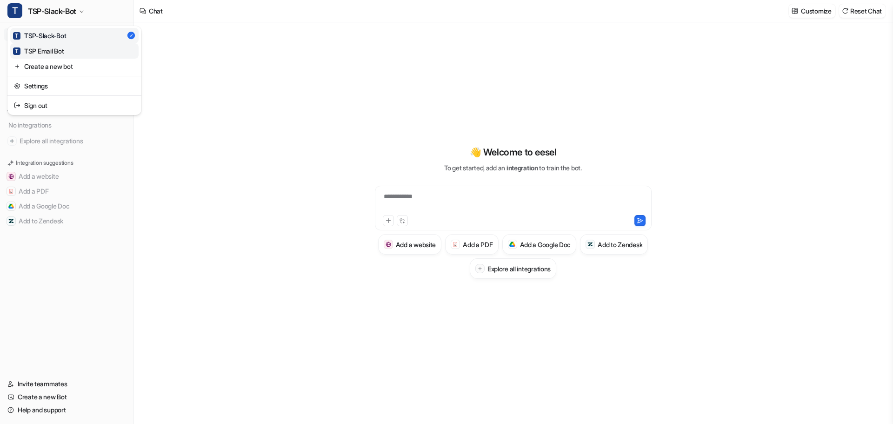
click at [50, 54] on div "T TSP Email Bot" at bounding box center [38, 51] width 51 height 10
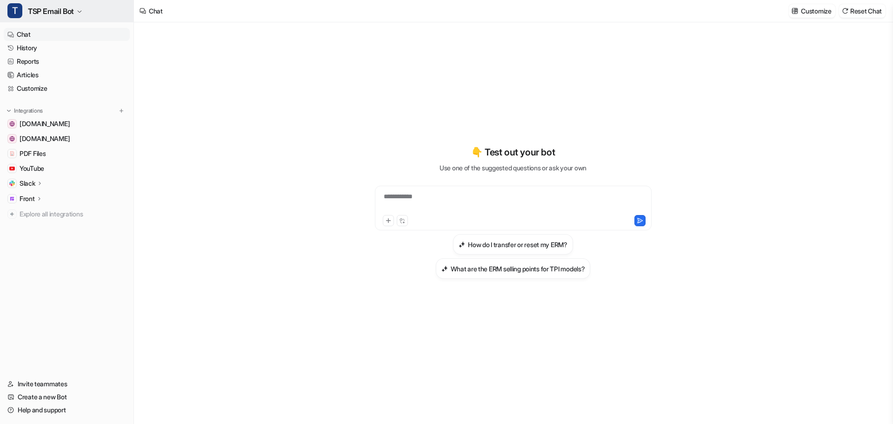
click at [67, 12] on span "TSP Email Bot" at bounding box center [51, 11] width 46 height 13
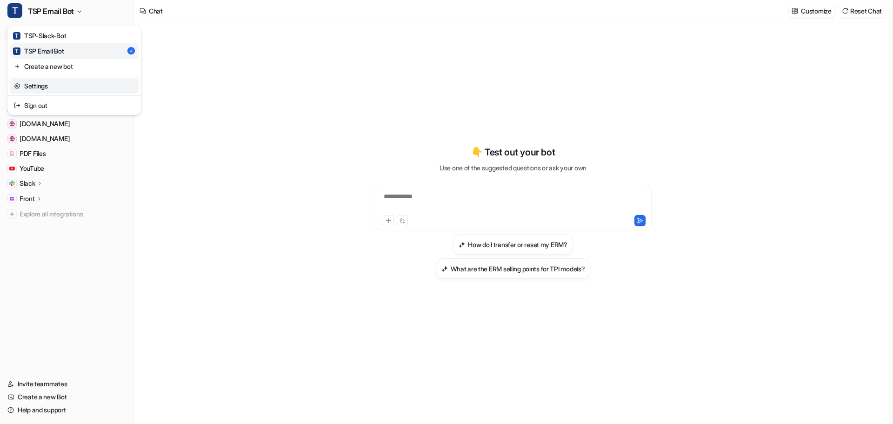
click at [53, 87] on link "Settings" at bounding box center [74, 85] width 128 height 15
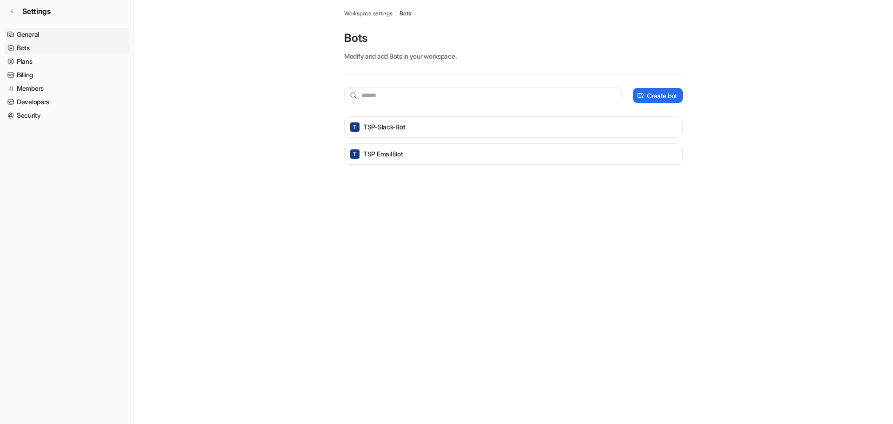
click at [34, 34] on link "General" at bounding box center [67, 34] width 126 height 13
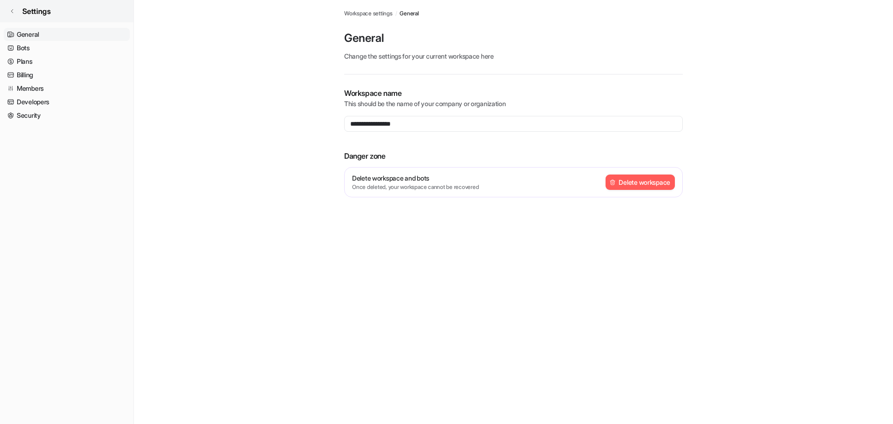
click at [14, 13] on icon at bounding box center [12, 11] width 6 height 6
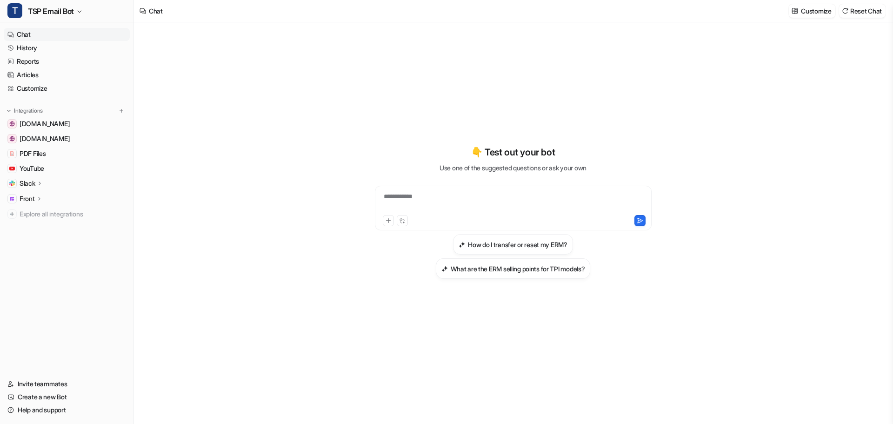
click at [41, 179] on icon at bounding box center [39, 182] width 7 height 7
click at [49, 182] on div "Slack" at bounding box center [67, 183] width 126 height 13
click at [54, 198] on p "Overview" at bounding box center [41, 196] width 28 height 9
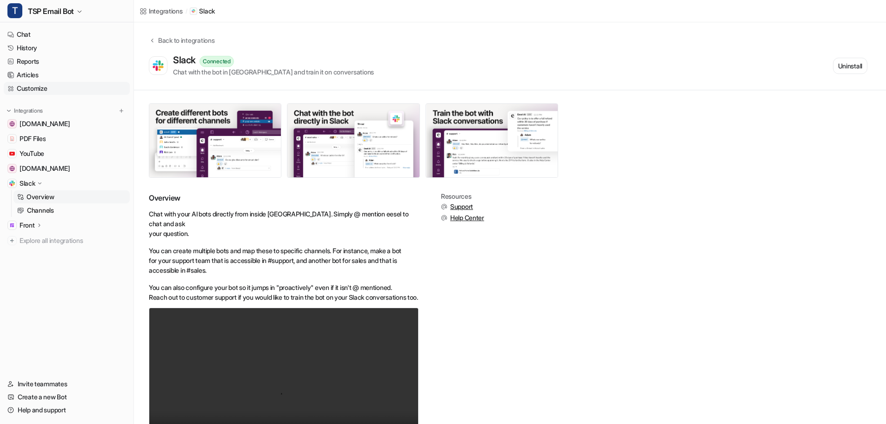
click at [47, 90] on link "Customize" at bounding box center [67, 88] width 126 height 13
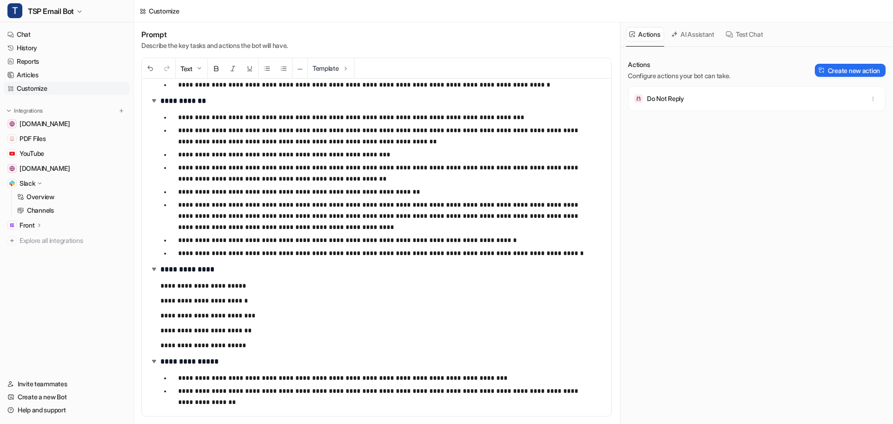
scroll to position [455, 0]
click at [276, 289] on p "**********" at bounding box center [374, 284] width 429 height 11
click at [828, 74] on button "Create new action" at bounding box center [850, 70] width 71 height 13
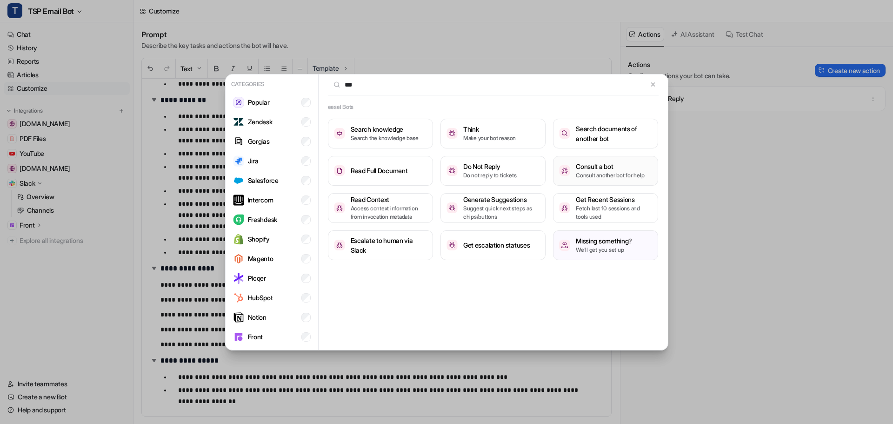
type input "***"
click at [579, 173] on p "Consult another bot for help" at bounding box center [610, 175] width 68 height 8
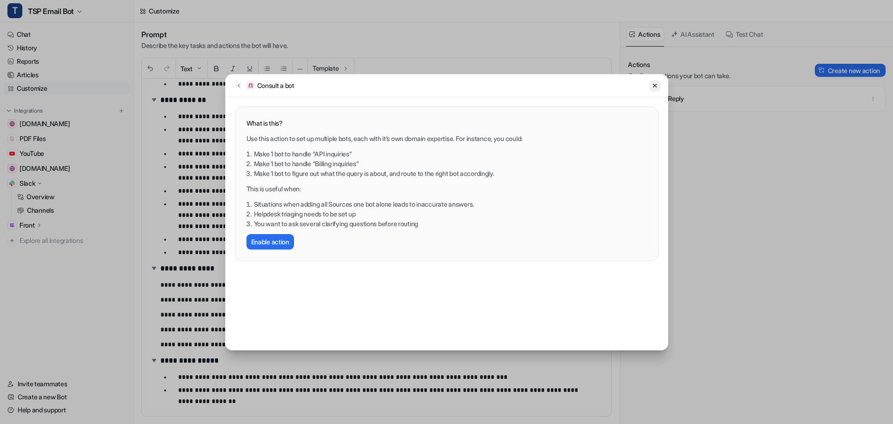
click at [656, 86] on icon at bounding box center [654, 85] width 7 height 7
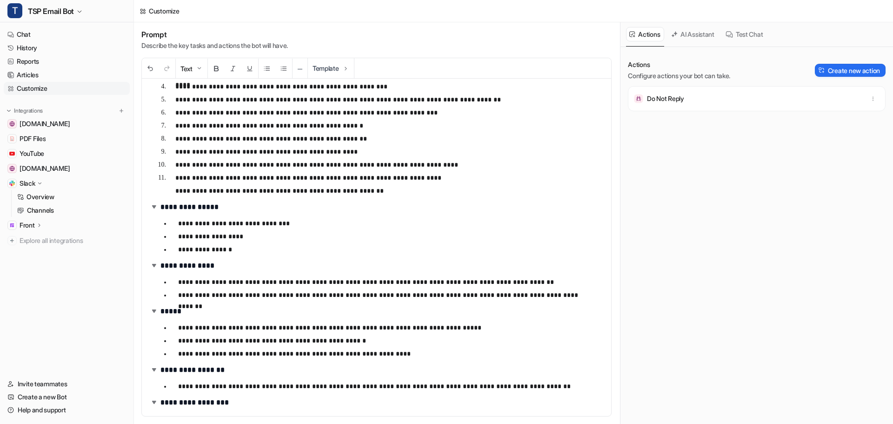
scroll to position [0, 0]
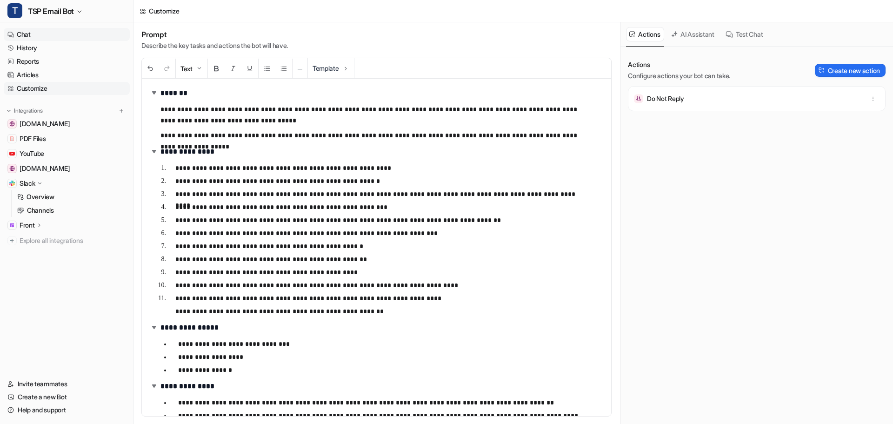
click at [37, 37] on link "Chat" at bounding box center [67, 34] width 126 height 13
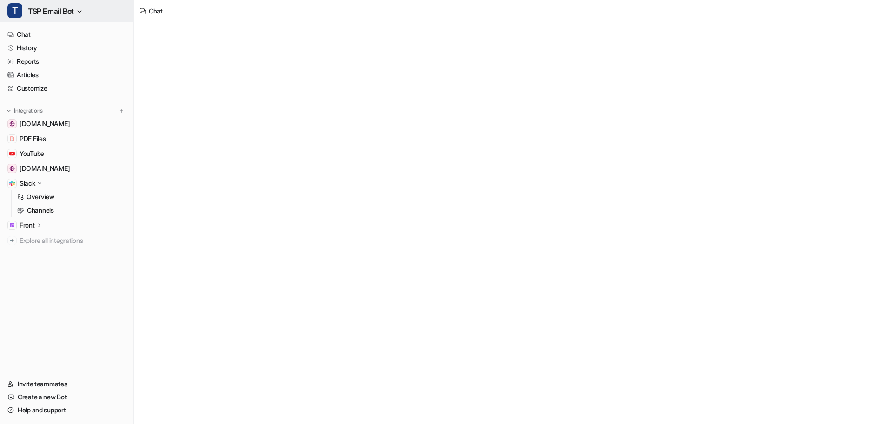
click at [61, 12] on span "TSP Email Bot" at bounding box center [51, 11] width 46 height 13
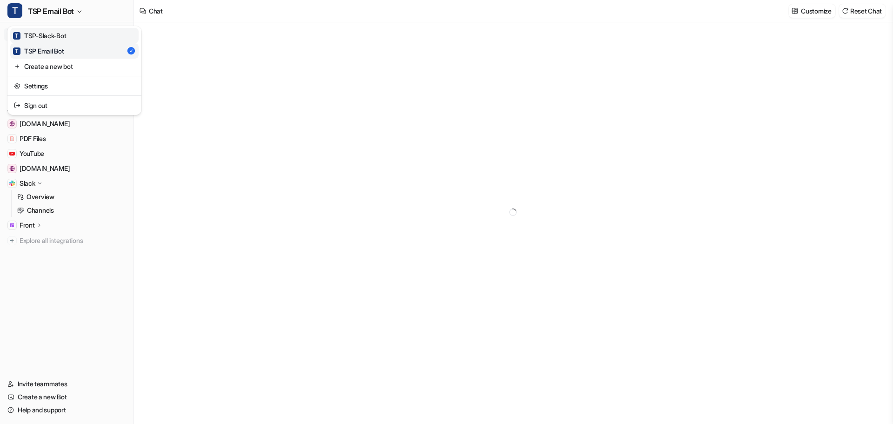
click at [59, 37] on div "T TSP-Slack-Bot" at bounding box center [39, 36] width 53 height 10
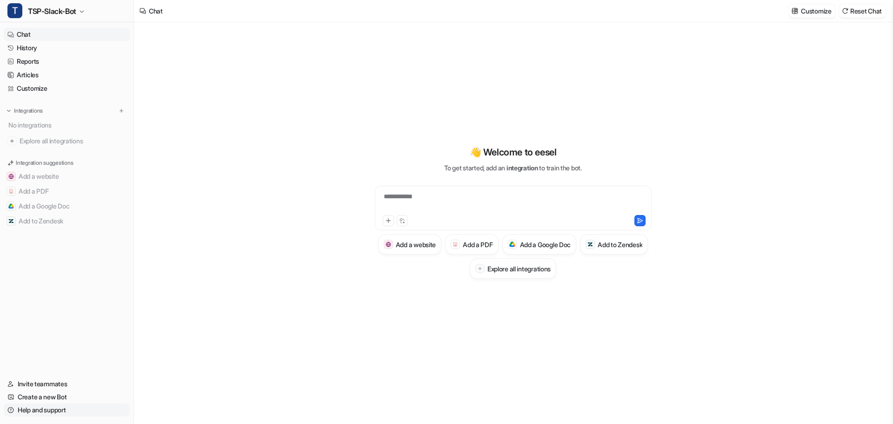
click at [37, 409] on link "Help and support" at bounding box center [67, 409] width 126 height 13
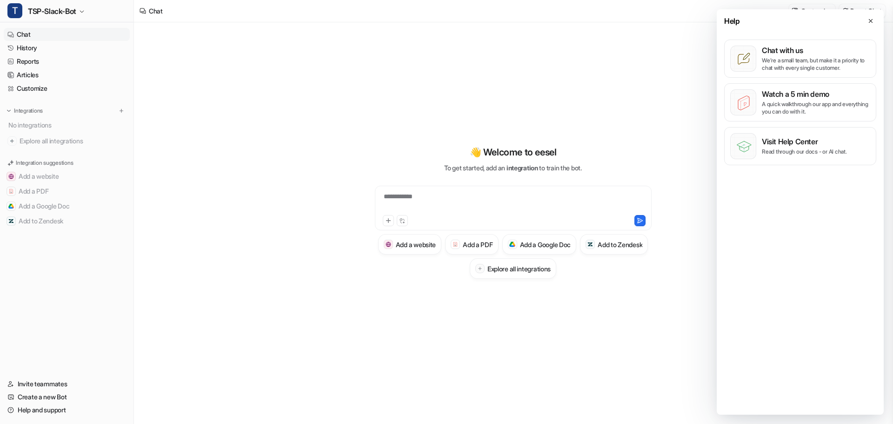
click at [788, 236] on div "Chat with us We’re a small team, but make it a priority to chat with every sing…" at bounding box center [800, 232] width 167 height 401
click at [869, 18] on icon at bounding box center [870, 21] width 7 height 7
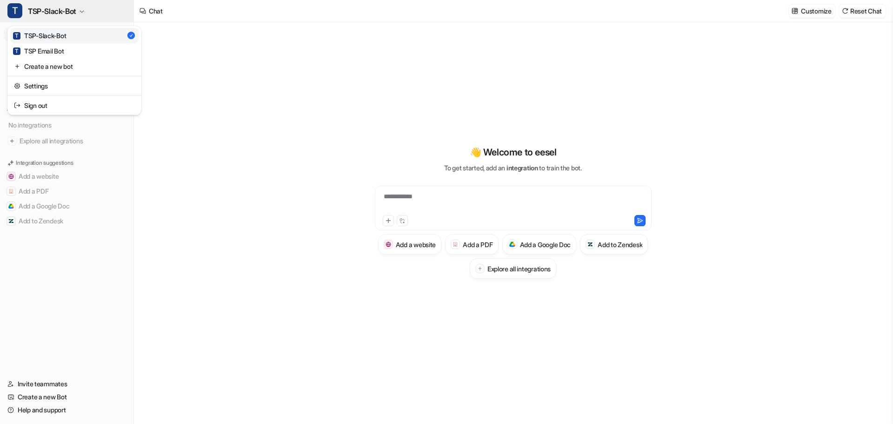
click at [72, 14] on span "TSP-Slack-Bot" at bounding box center [52, 11] width 48 height 13
click at [48, 87] on link "Settings" at bounding box center [74, 85] width 128 height 15
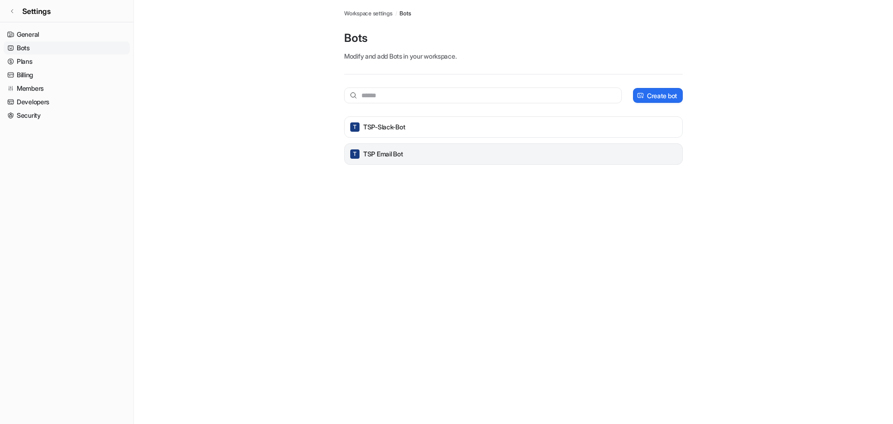
click at [398, 146] on div "T TSP Email Bot" at bounding box center [513, 153] width 338 height 21
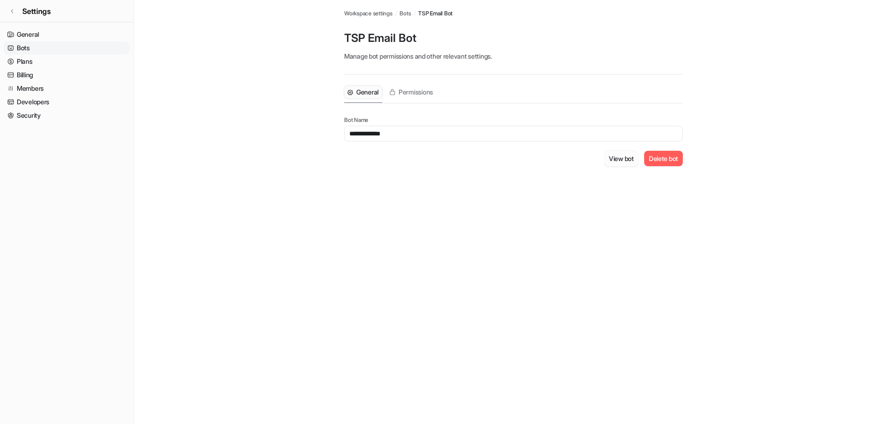
click at [616, 156] on button "View bot" at bounding box center [621, 158] width 34 height 15
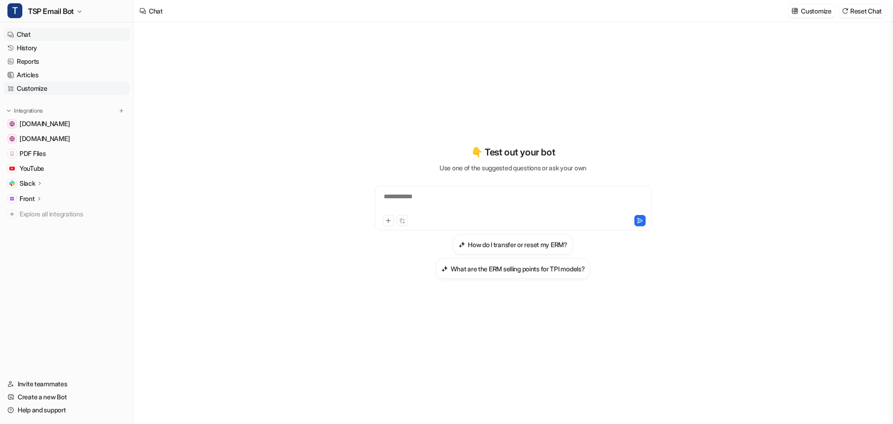
click at [34, 87] on link "Customize" at bounding box center [67, 88] width 126 height 13
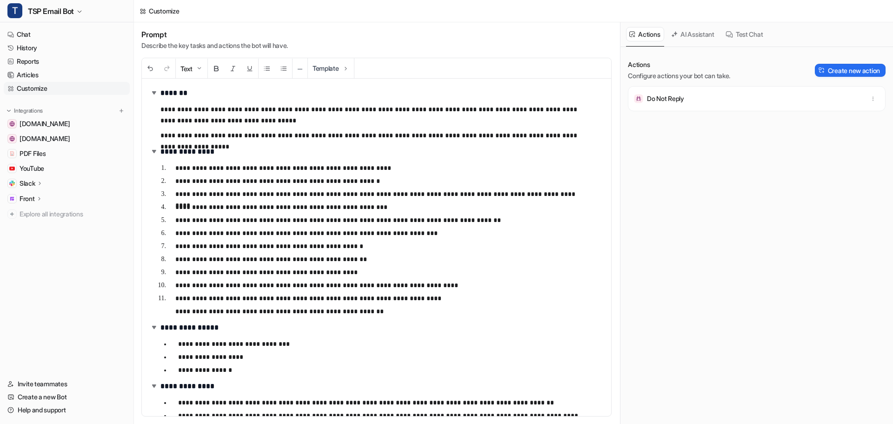
click at [690, 34] on button "AI Assistant" at bounding box center [693, 34] width 51 height 14
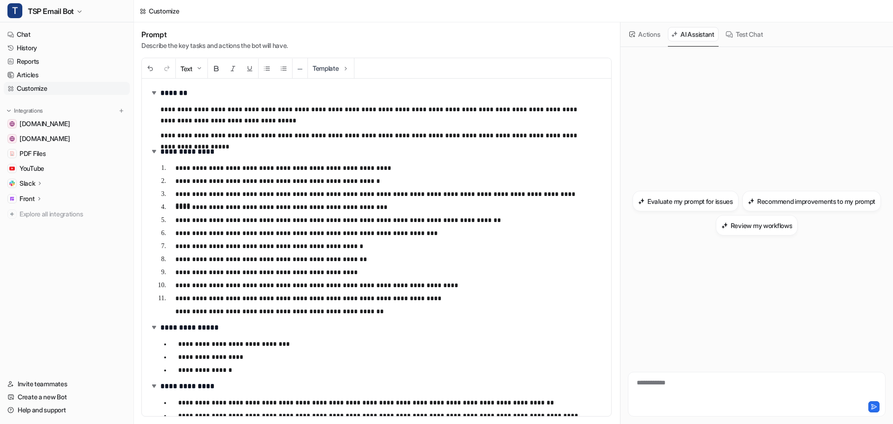
click at [640, 36] on button "Actions" at bounding box center [645, 34] width 38 height 14
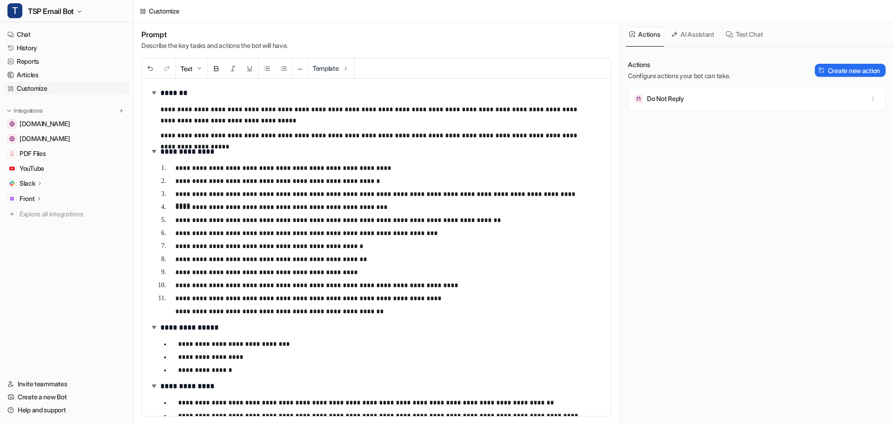
click at [682, 27] on button "AI Assistant" at bounding box center [693, 34] width 51 height 14
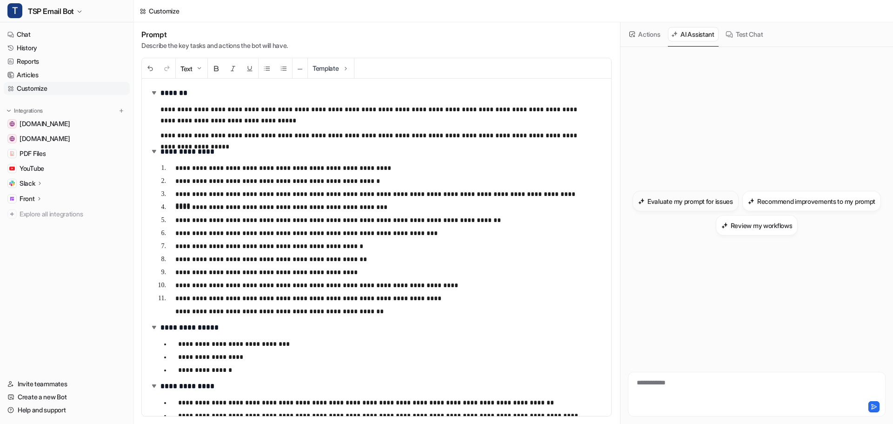
click at [733, 201] on h3 "Evaluate my prompt for issues" at bounding box center [690, 201] width 86 height 10
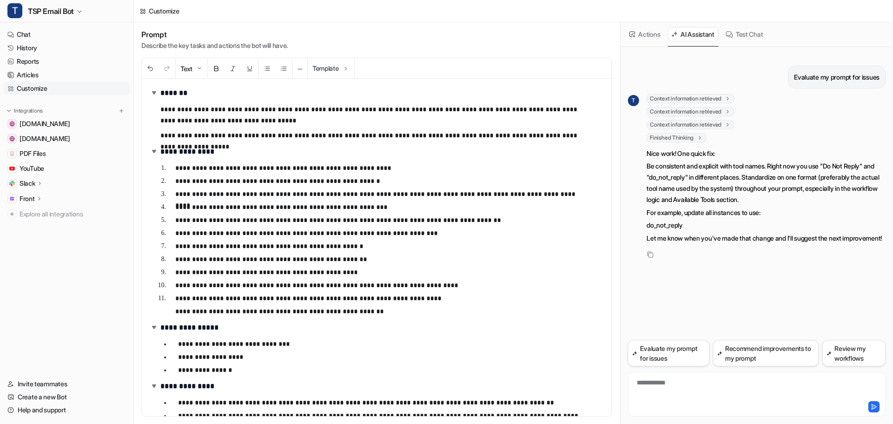
click at [591, 136] on div "**********" at bounding box center [373, 247] width 462 height 337
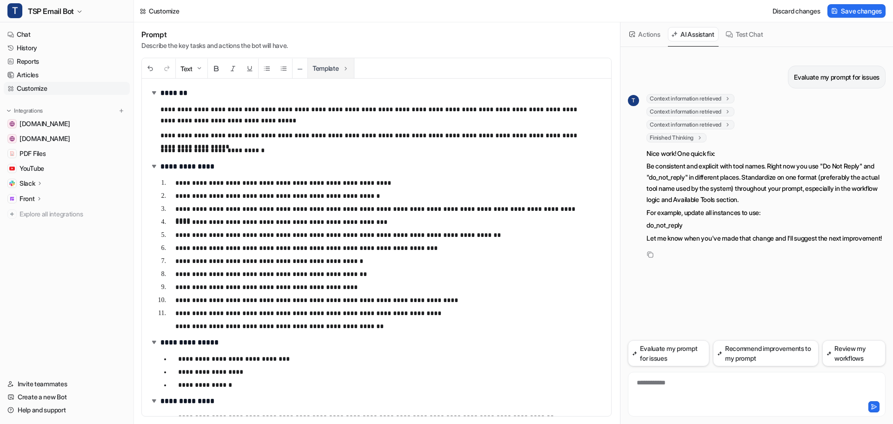
click at [342, 67] on button "Template" at bounding box center [331, 68] width 46 height 20
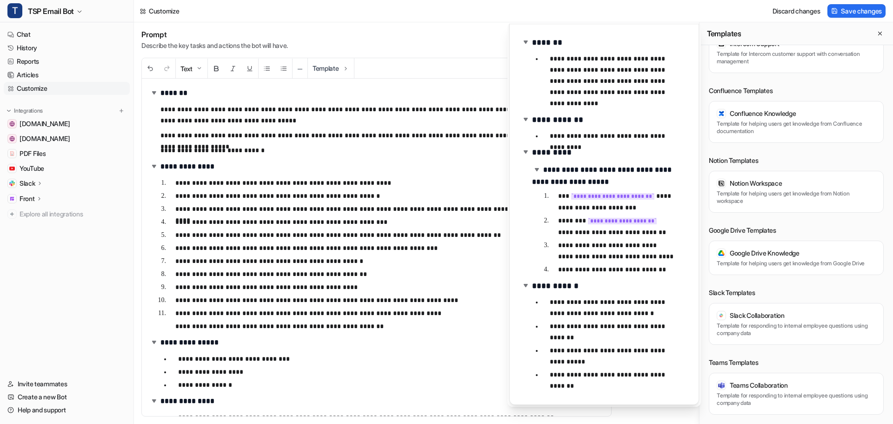
scroll to position [31, 0]
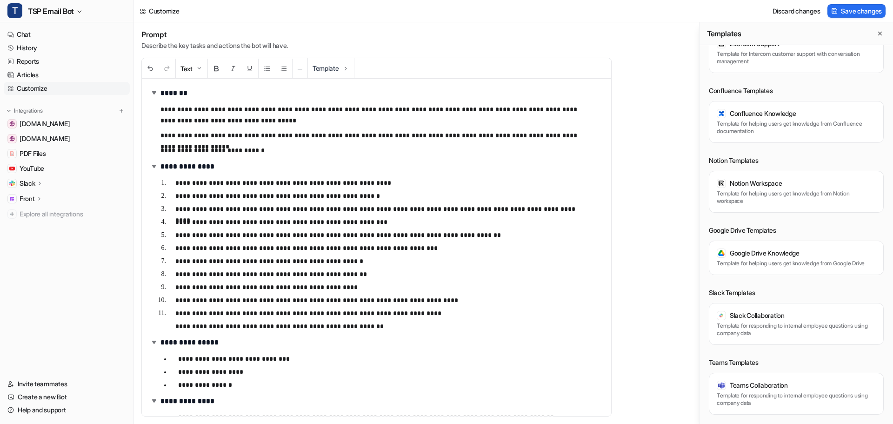
click at [259, 151] on div "**********" at bounding box center [513, 222] width 759 height 401
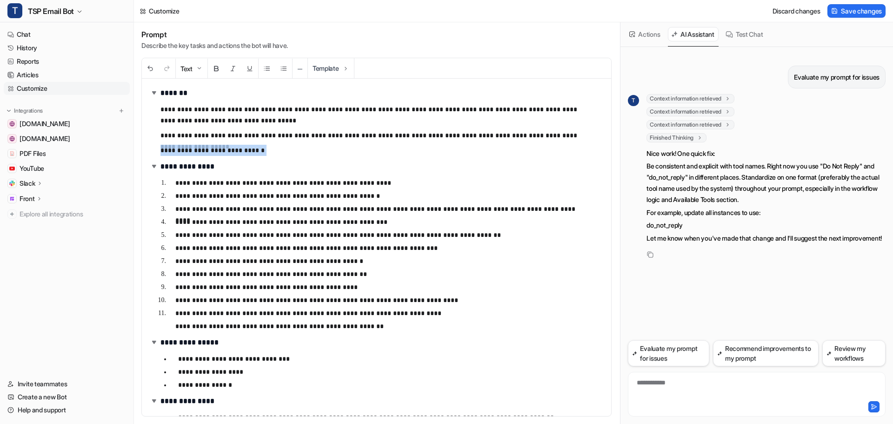
drag, startPoint x: 236, startPoint y: 152, endPoint x: 161, endPoint y: 150, distance: 75.3
click at [161, 150] on p "**********" at bounding box center [374, 150] width 429 height 11
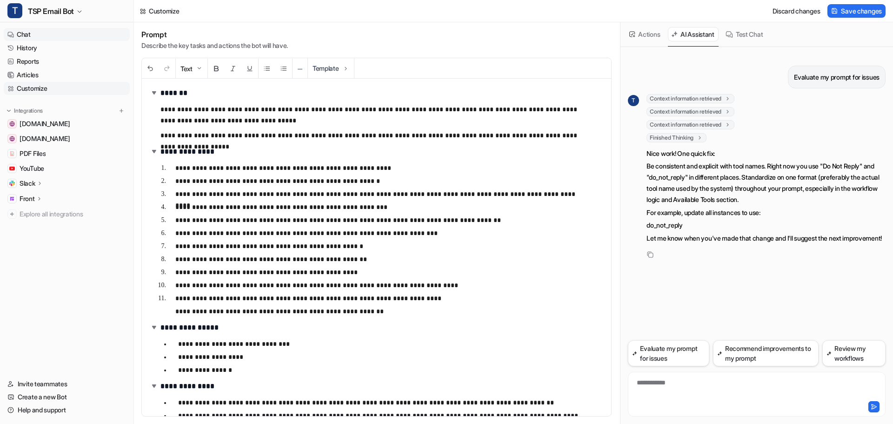
click at [38, 38] on link "Chat" at bounding box center [67, 34] width 126 height 13
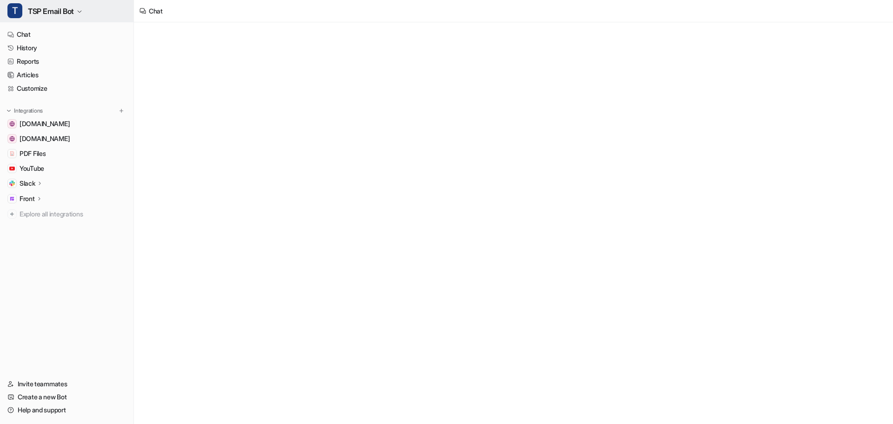
click at [72, 12] on span "TSP Email Bot" at bounding box center [51, 11] width 46 height 13
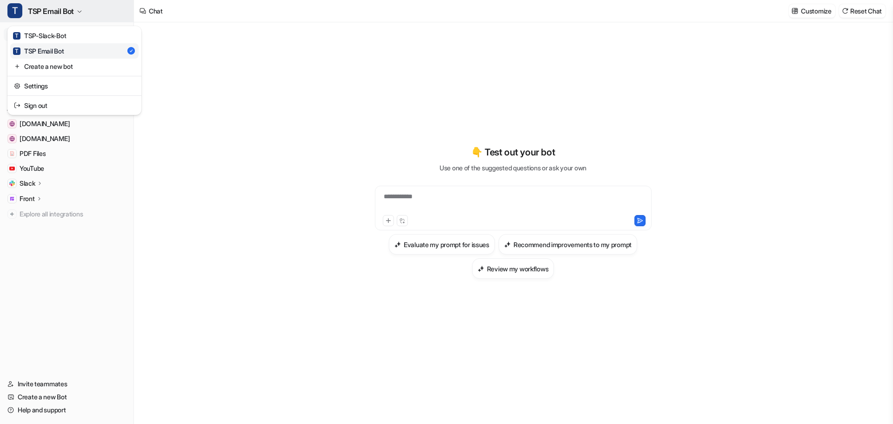
click at [72, 12] on span "TSP Email Bot" at bounding box center [51, 11] width 46 height 13
